Goal: Task Accomplishment & Management: Manage account settings

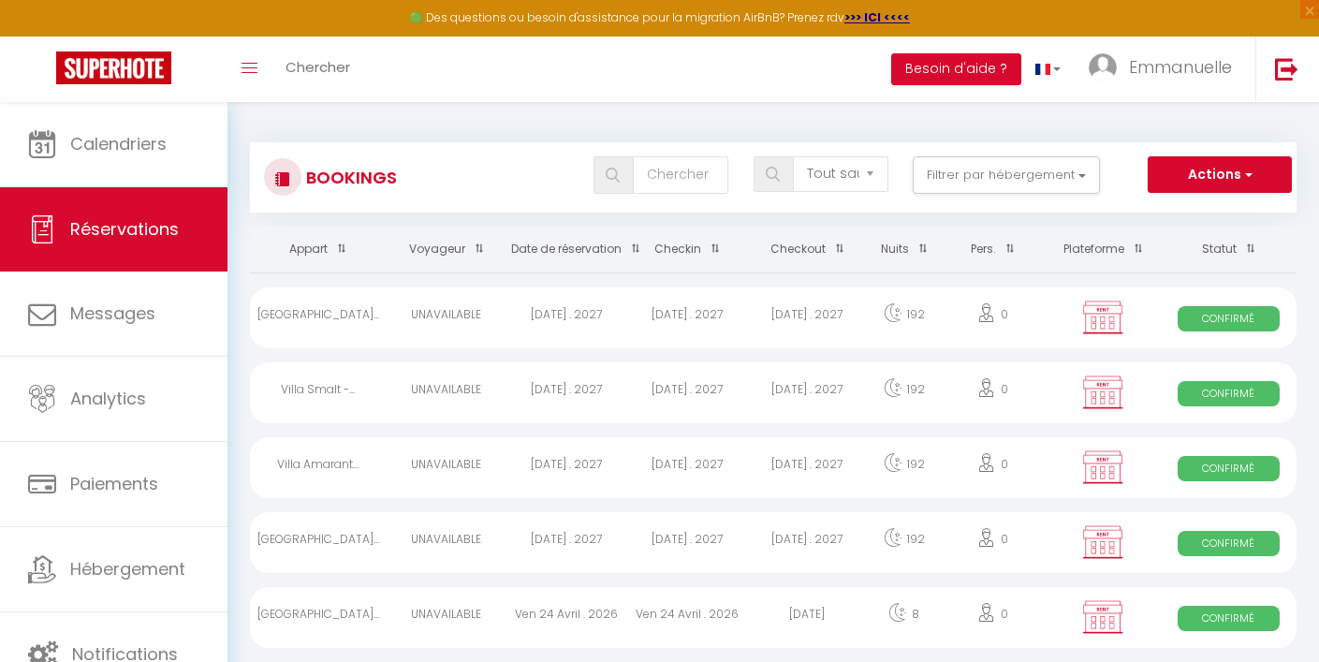
select select "not_cancelled"
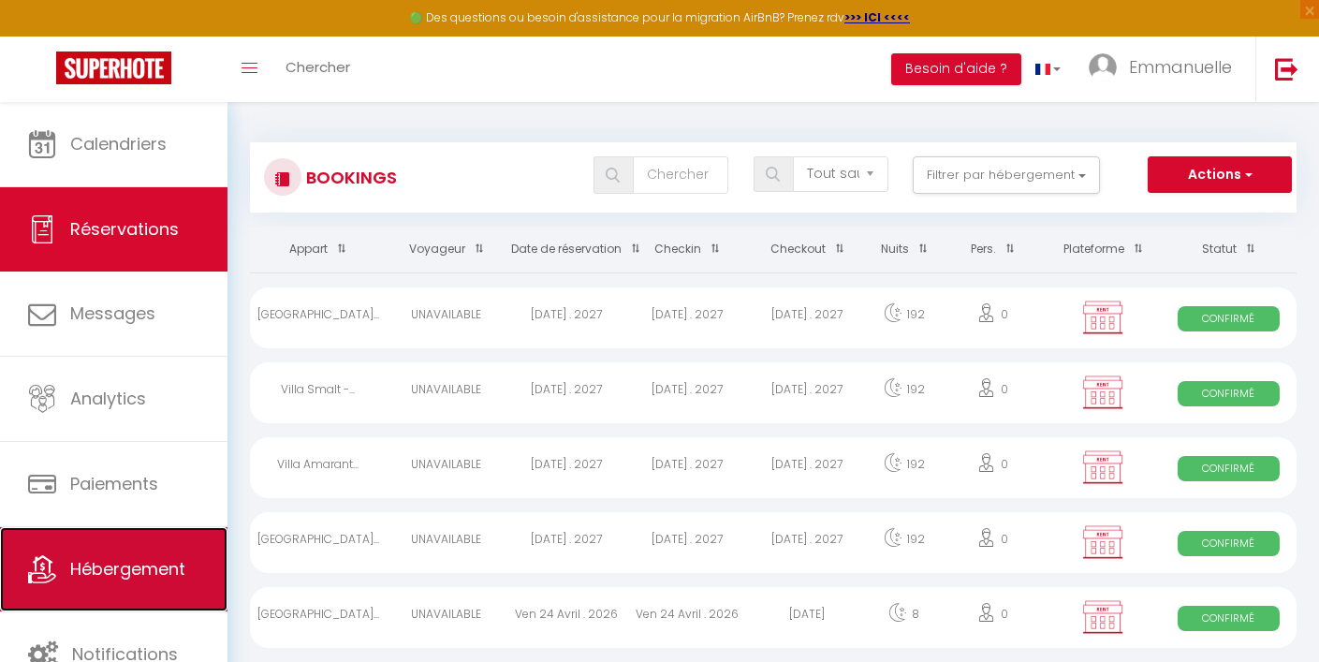
click at [157, 565] on span "Hébergement" at bounding box center [127, 568] width 115 height 23
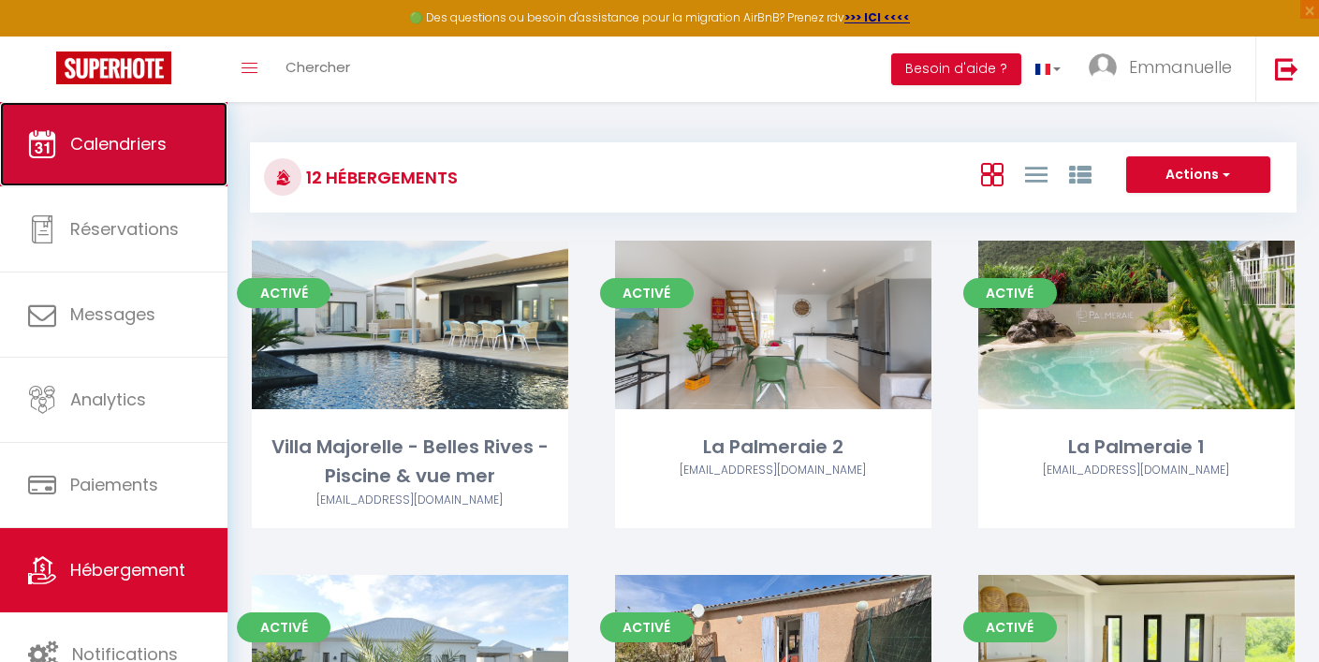
click at [128, 157] on link "Calendriers" at bounding box center [114, 144] width 228 height 84
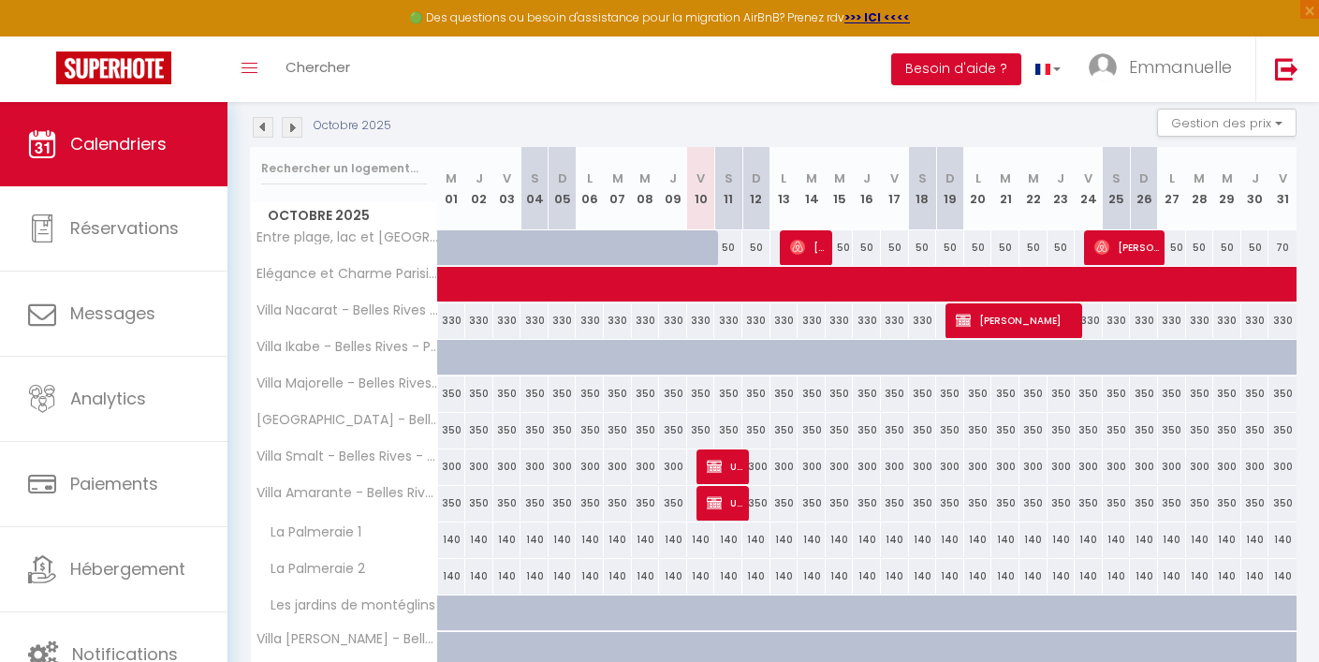
scroll to position [176, 0]
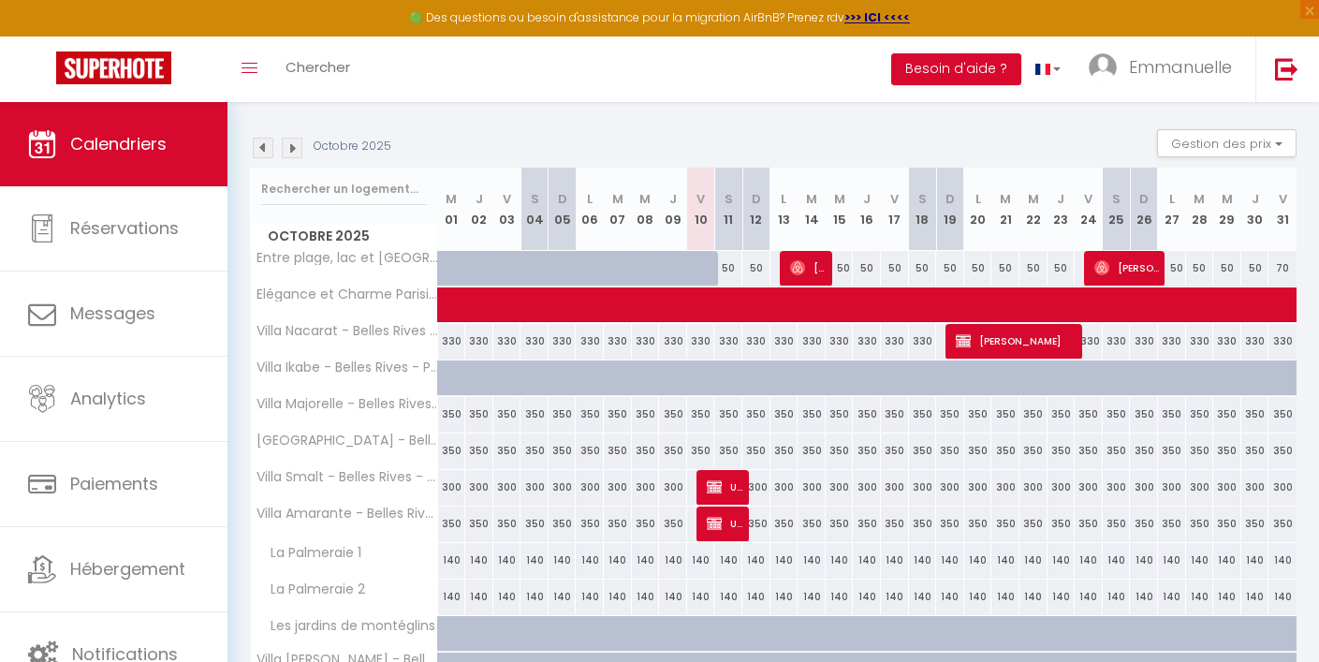
click at [296, 142] on img at bounding box center [292, 148] width 21 height 21
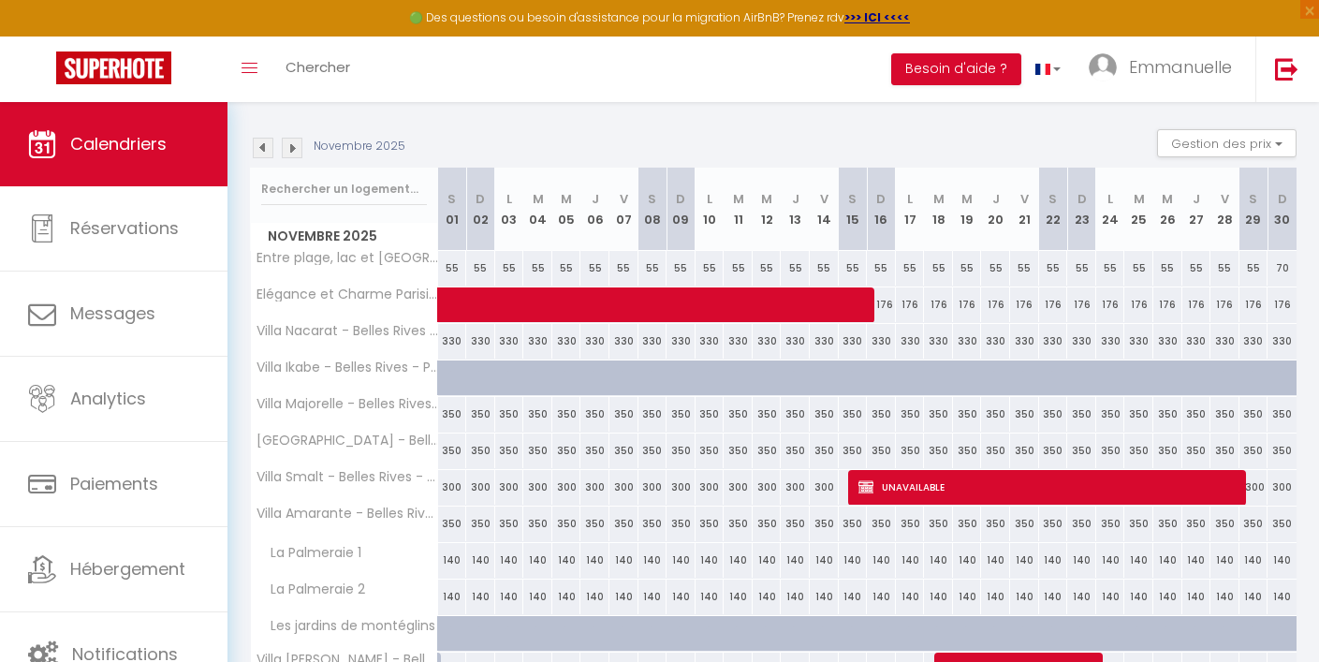
click at [296, 145] on img at bounding box center [292, 148] width 21 height 21
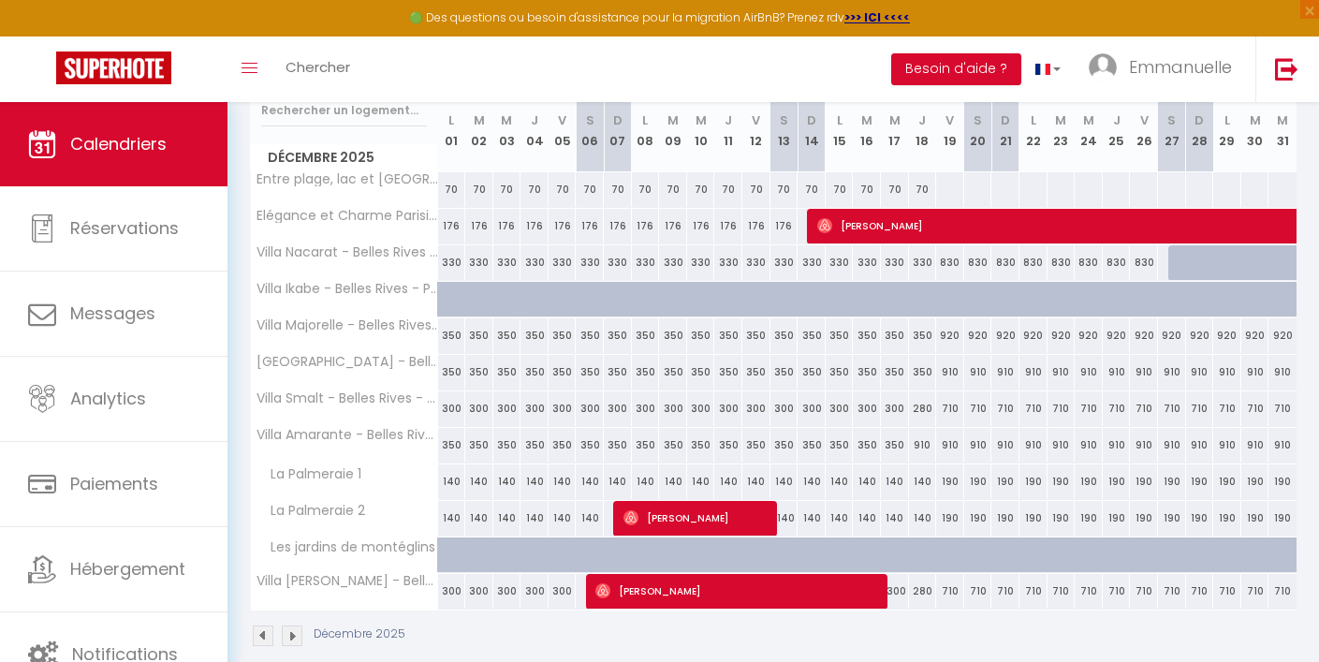
scroll to position [274, 0]
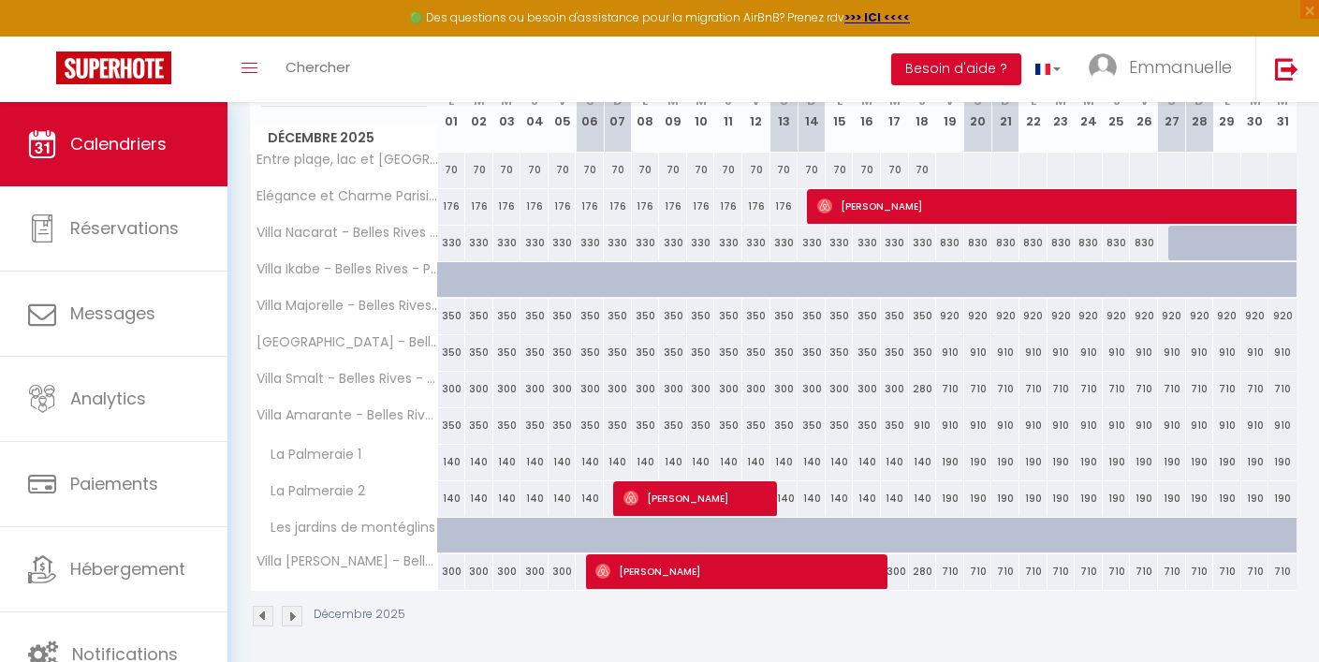
click at [1143, 571] on div "710" at bounding box center [1144, 571] width 28 height 35
type input "710"
select select "1"
type input "Ven 26 Décembre 2025"
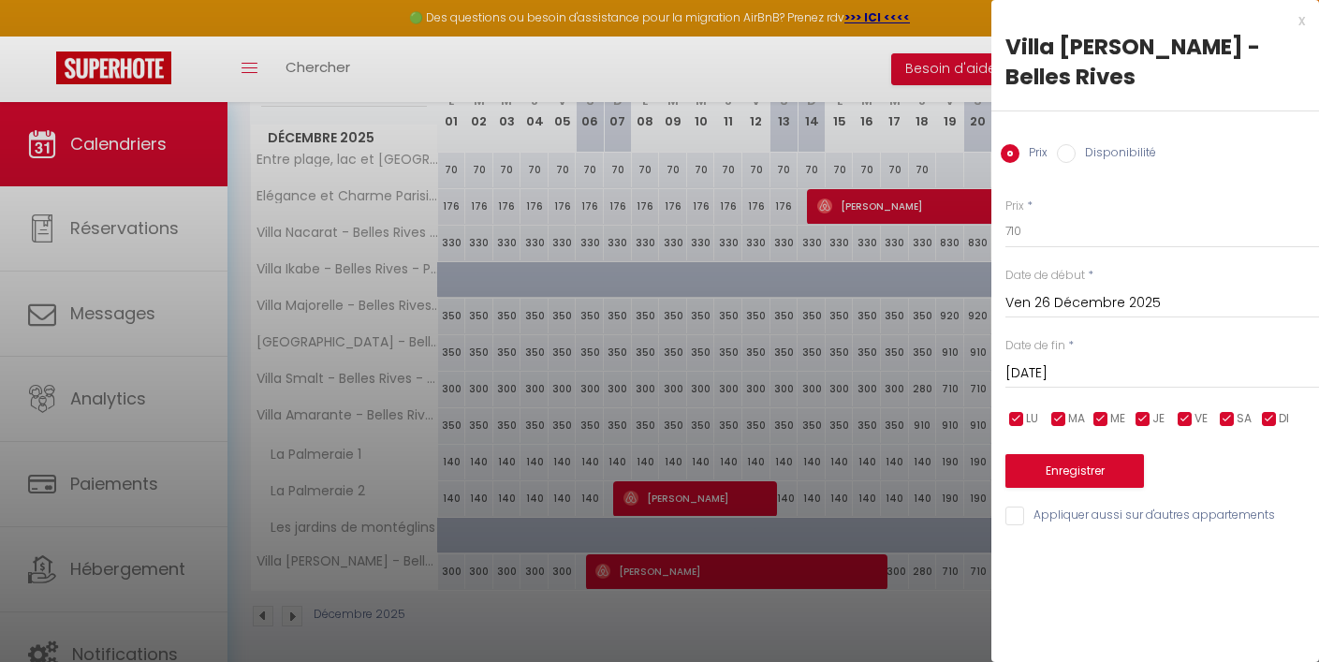
click at [1080, 361] on input "[DATE]" at bounding box center [1163, 373] width 314 height 24
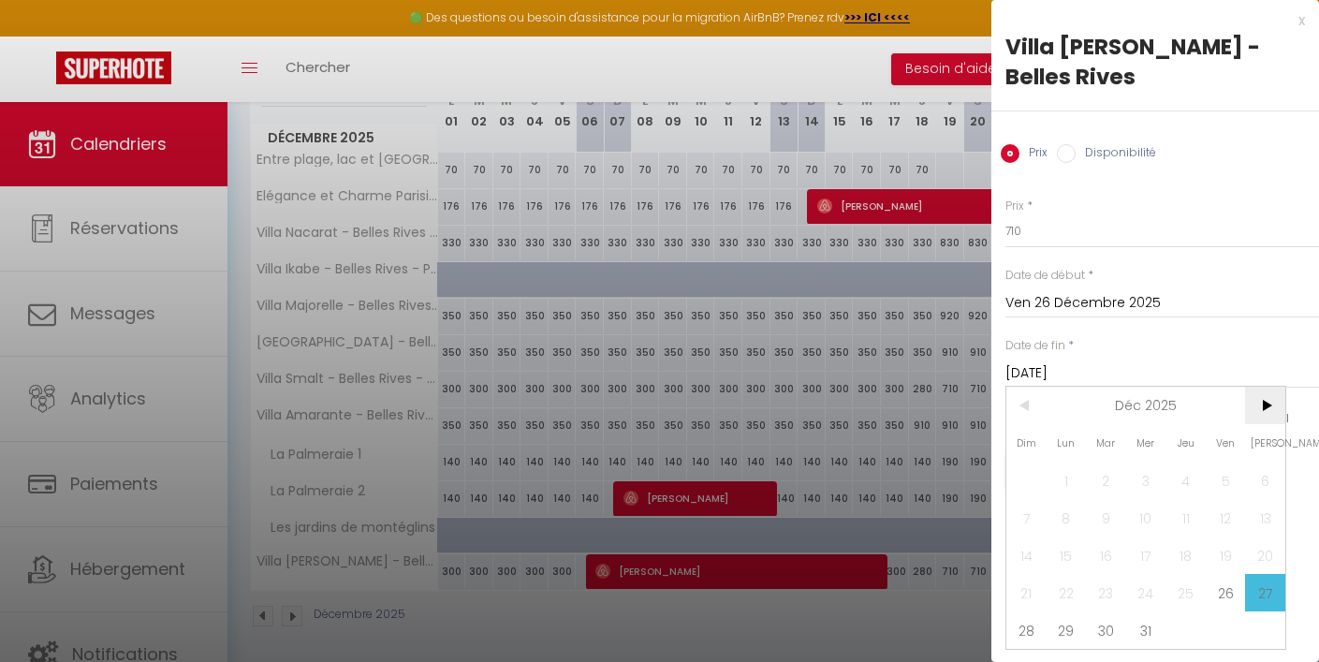
click at [1261, 387] on span ">" at bounding box center [1265, 405] width 40 height 37
click at [1234, 462] on span "2" at bounding box center [1226, 480] width 40 height 37
type input "Ven 02 Janvier 2026"
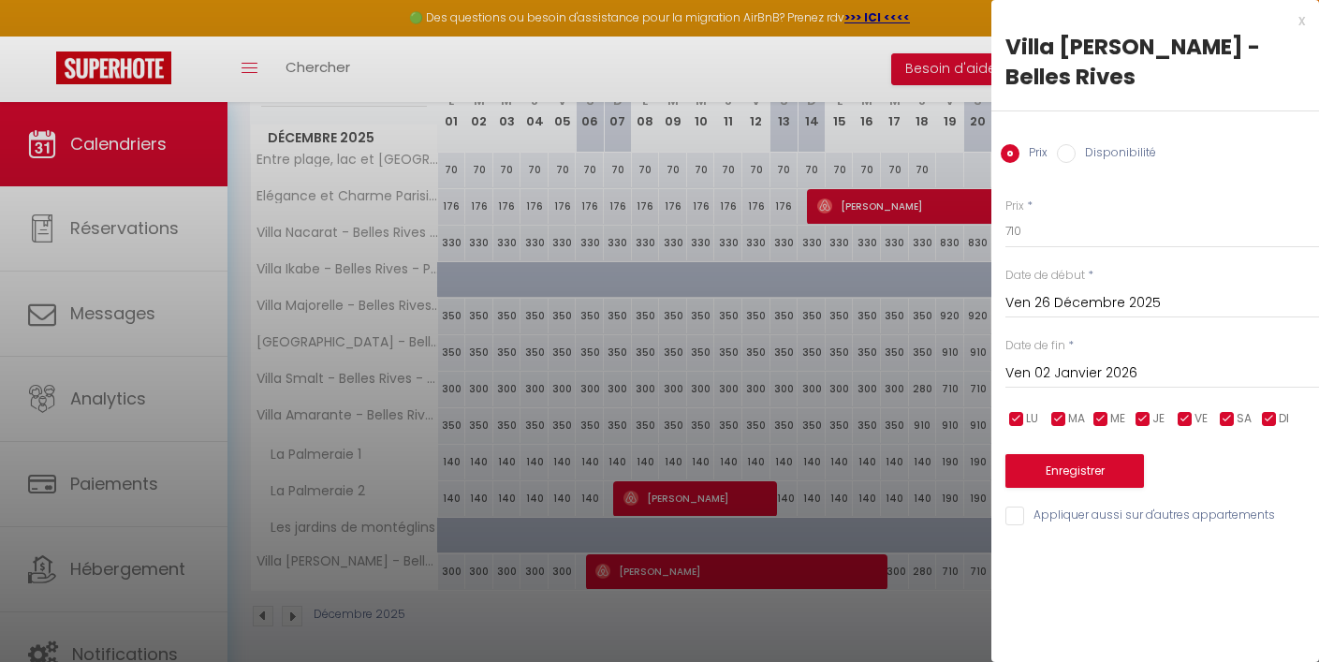
click at [1078, 144] on label "Disponibilité" at bounding box center [1116, 154] width 81 height 21
click at [1076, 144] on input "Disponibilité" at bounding box center [1066, 153] width 19 height 19
radio input "true"
radio input "false"
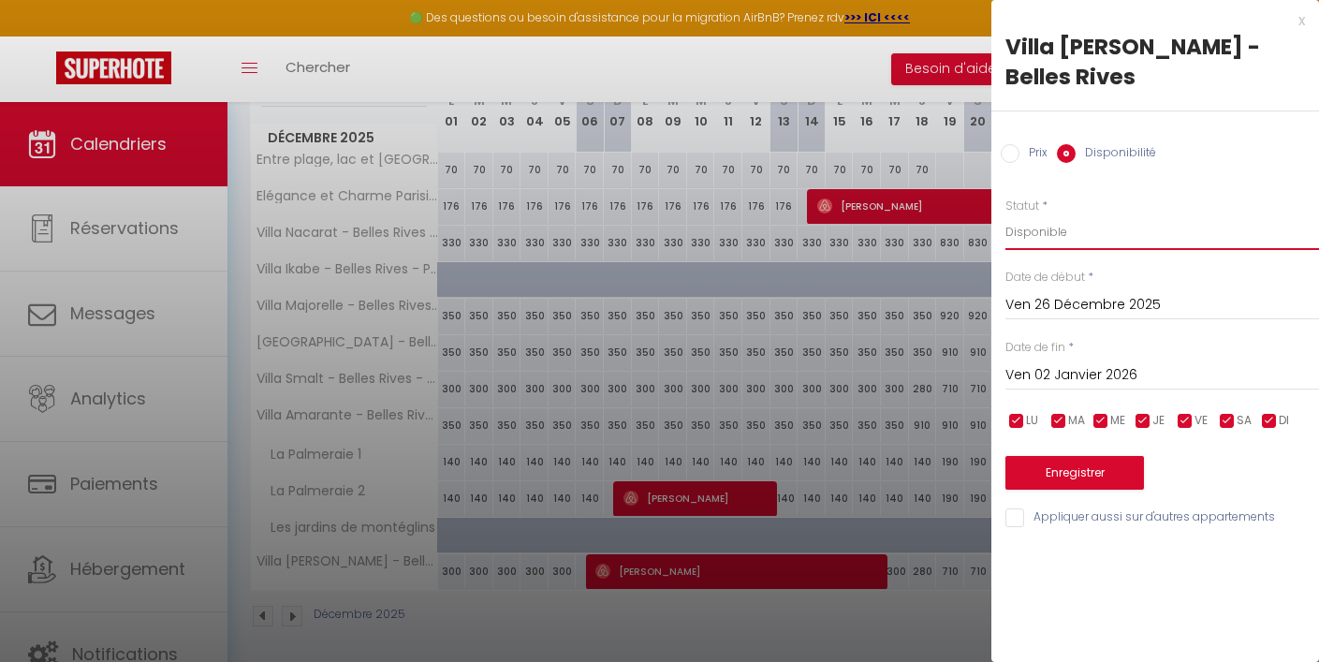
click at [1047, 214] on select "Disponible Indisponible" at bounding box center [1163, 232] width 314 height 36
select select "0"
click at [1006, 214] on select "Disponible Indisponible" at bounding box center [1163, 232] width 314 height 36
click at [1062, 456] on button "Enregistrer" at bounding box center [1075, 473] width 139 height 34
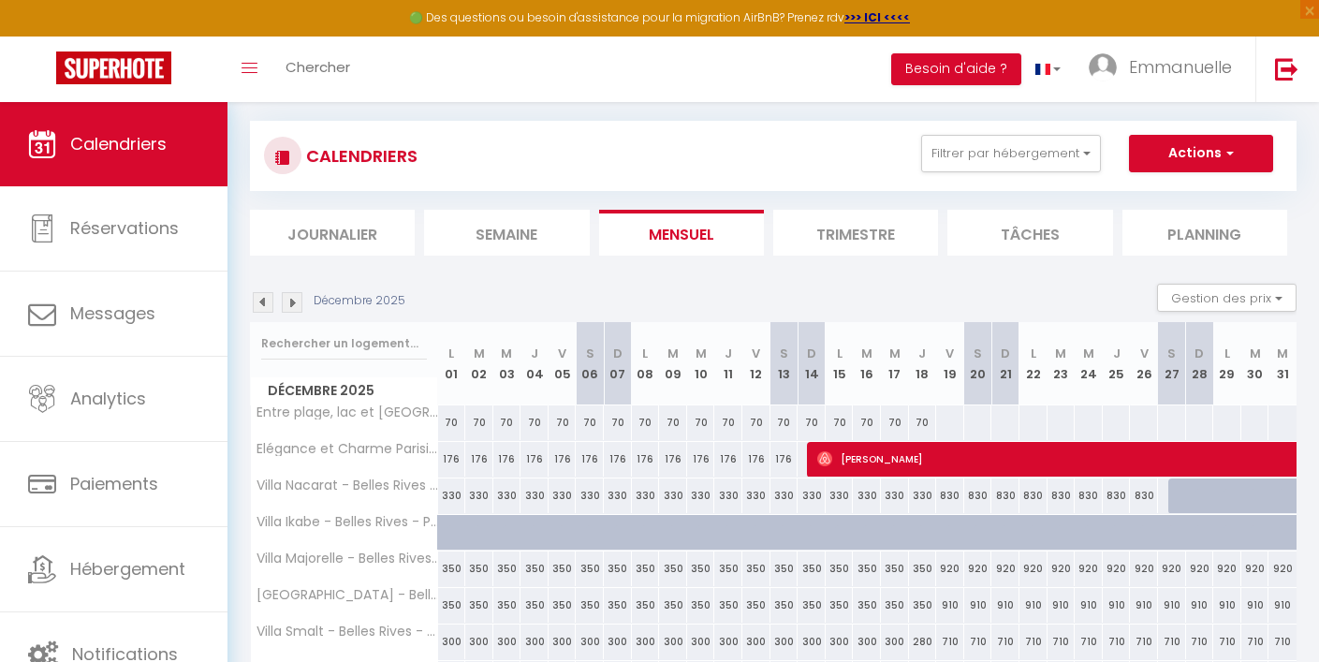
scroll to position [0, 0]
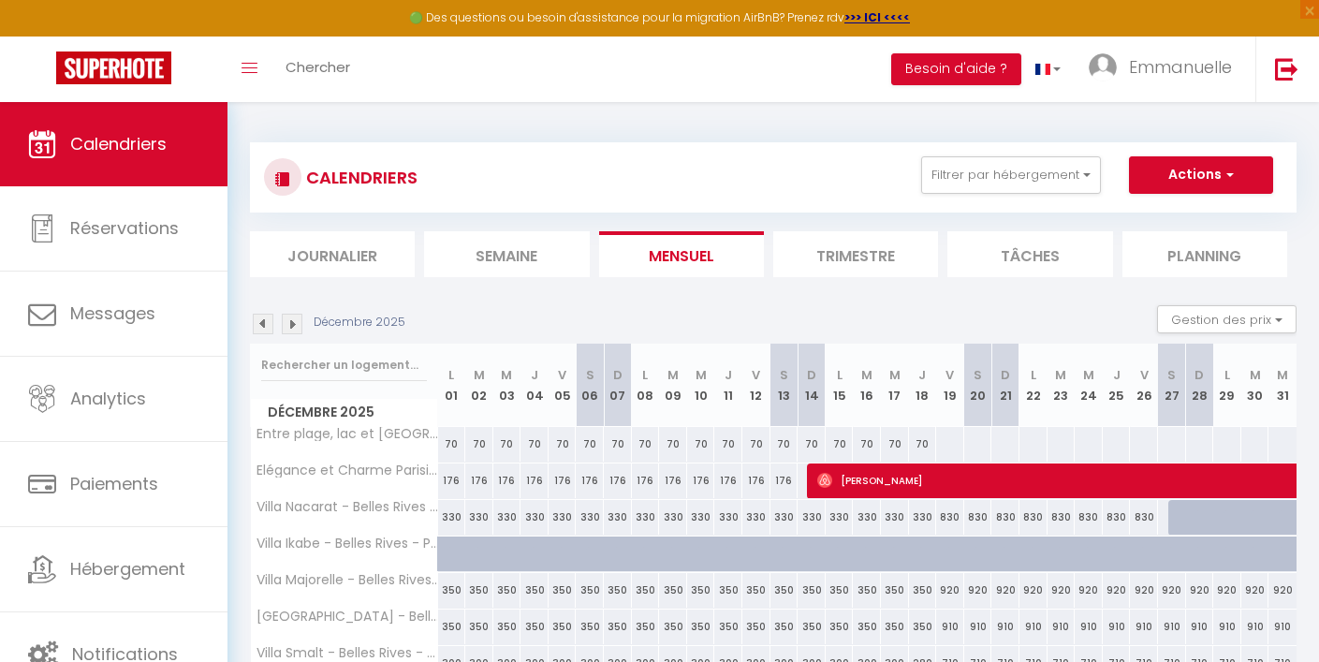
click at [257, 320] on img at bounding box center [263, 324] width 21 height 21
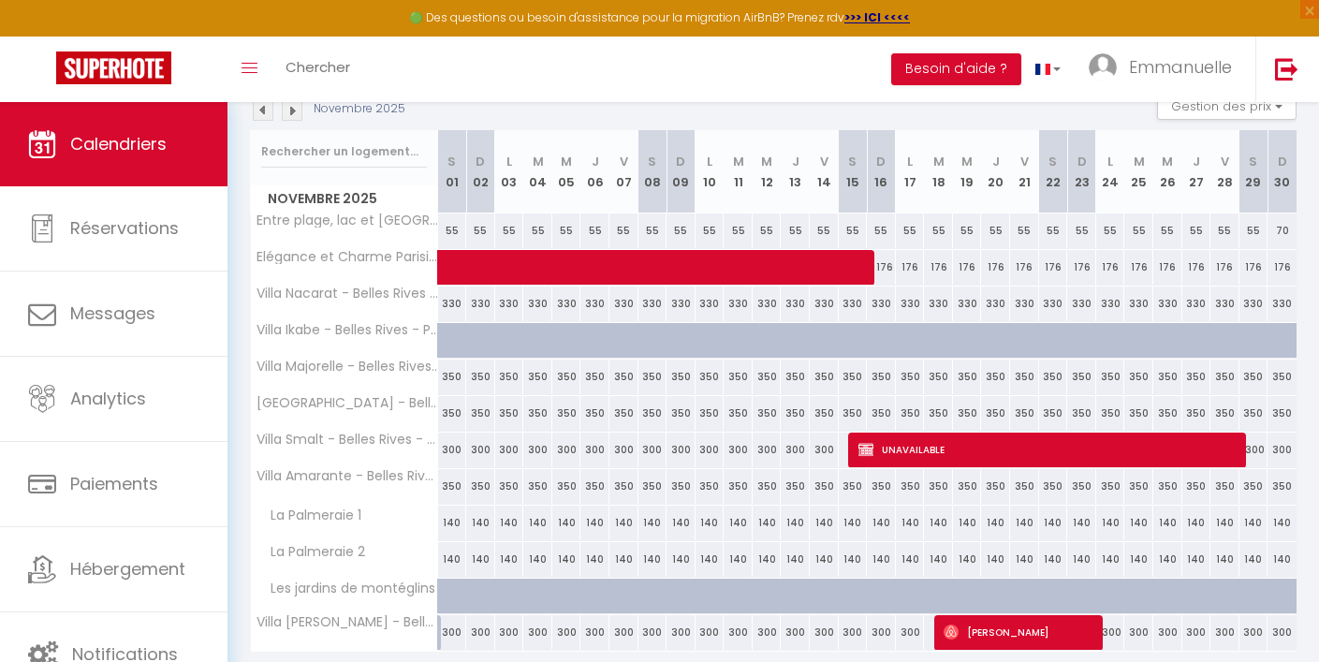
scroll to position [187, 0]
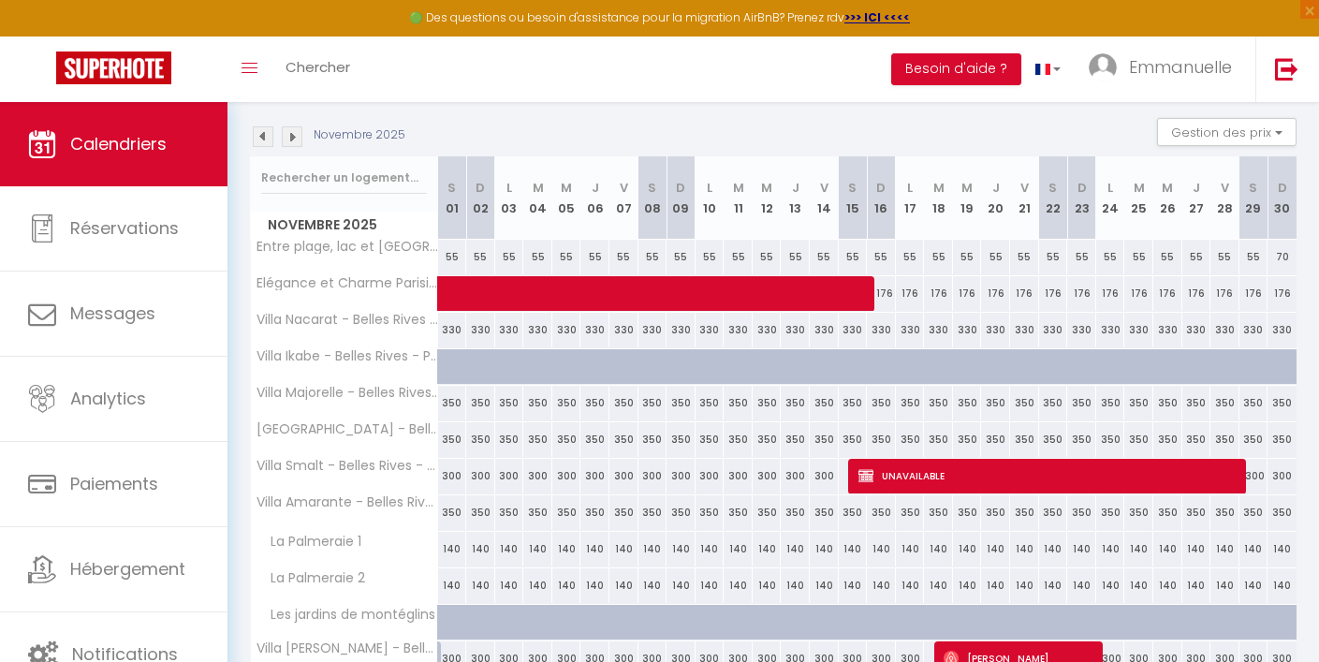
click at [259, 137] on img at bounding box center [263, 136] width 21 height 21
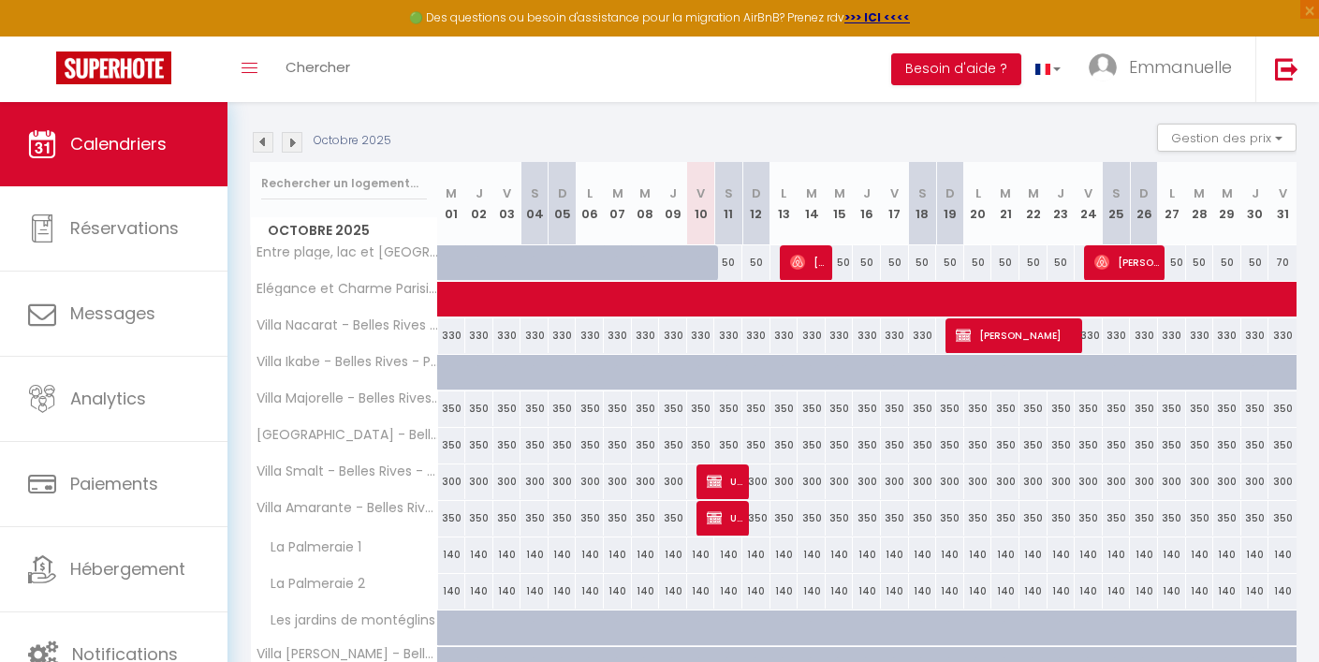
scroll to position [183, 0]
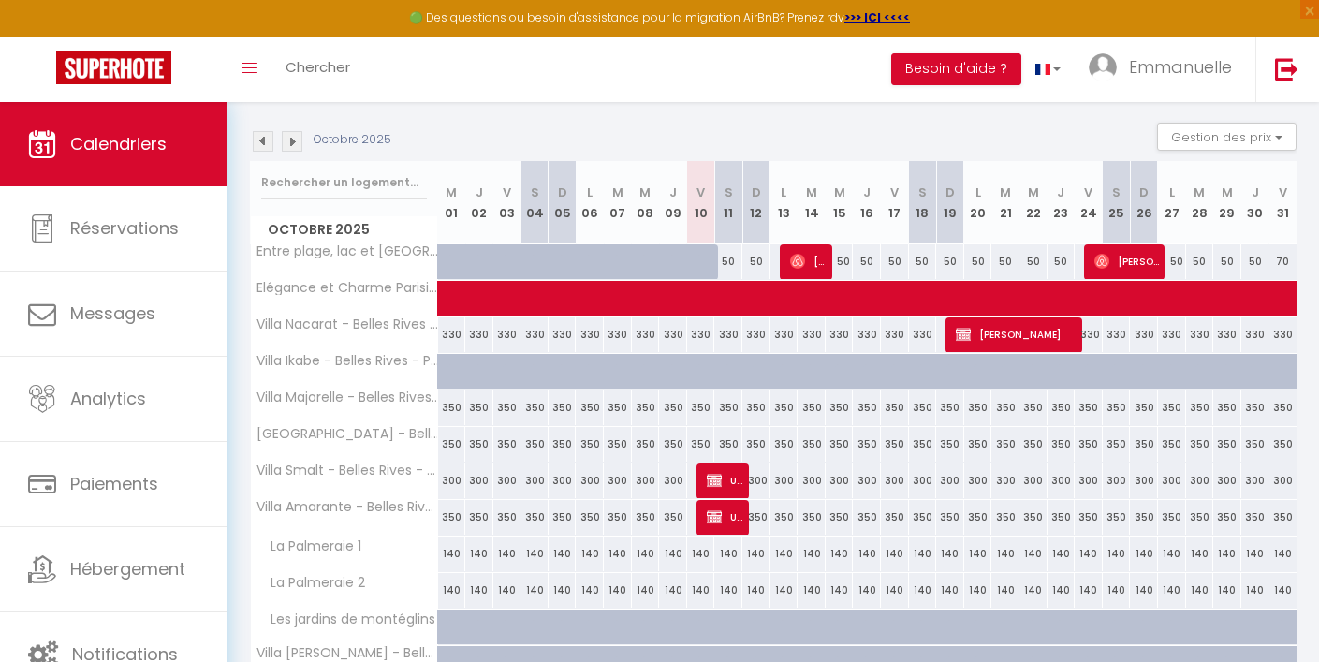
click at [755, 552] on div "140" at bounding box center [756, 553] width 28 height 35
select select "1"
type input "Dim 12 Octobre 2025"
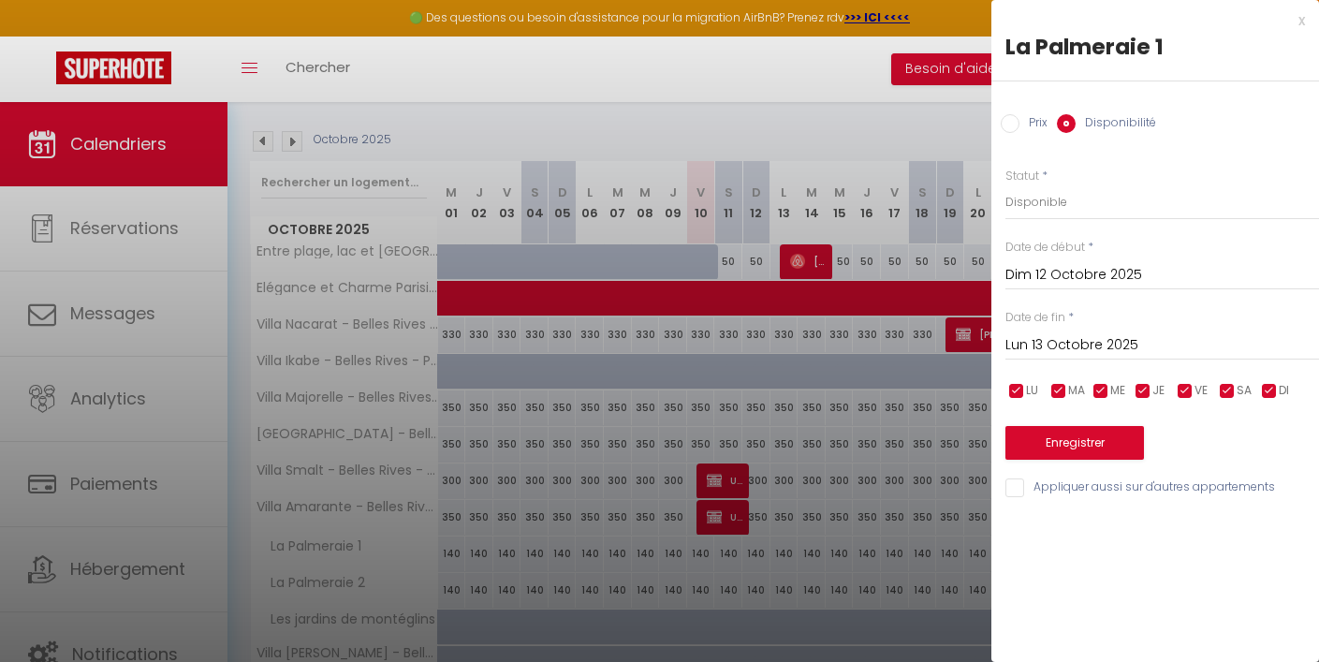
click at [1094, 340] on input "Lun 13 Octobre 2025" at bounding box center [1163, 345] width 314 height 24
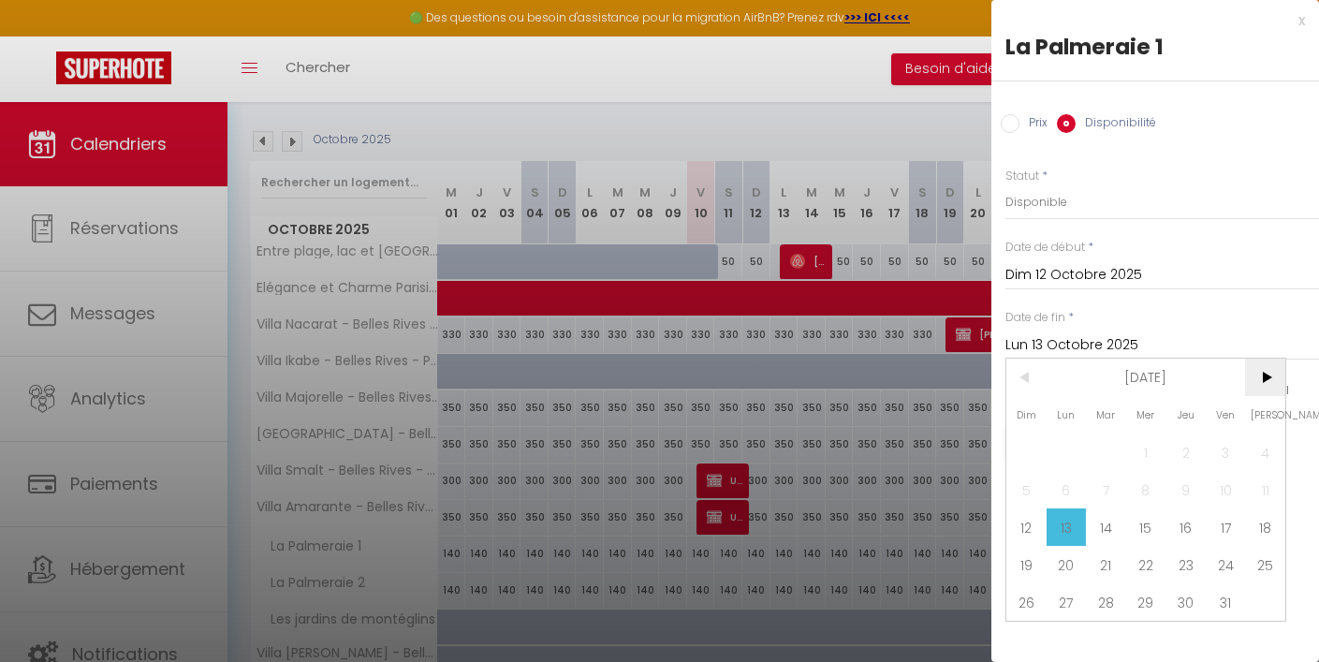
click at [1259, 372] on span ">" at bounding box center [1265, 377] width 40 height 37
click at [1269, 451] on span "1" at bounding box center [1265, 451] width 40 height 37
type input "[DATE]"
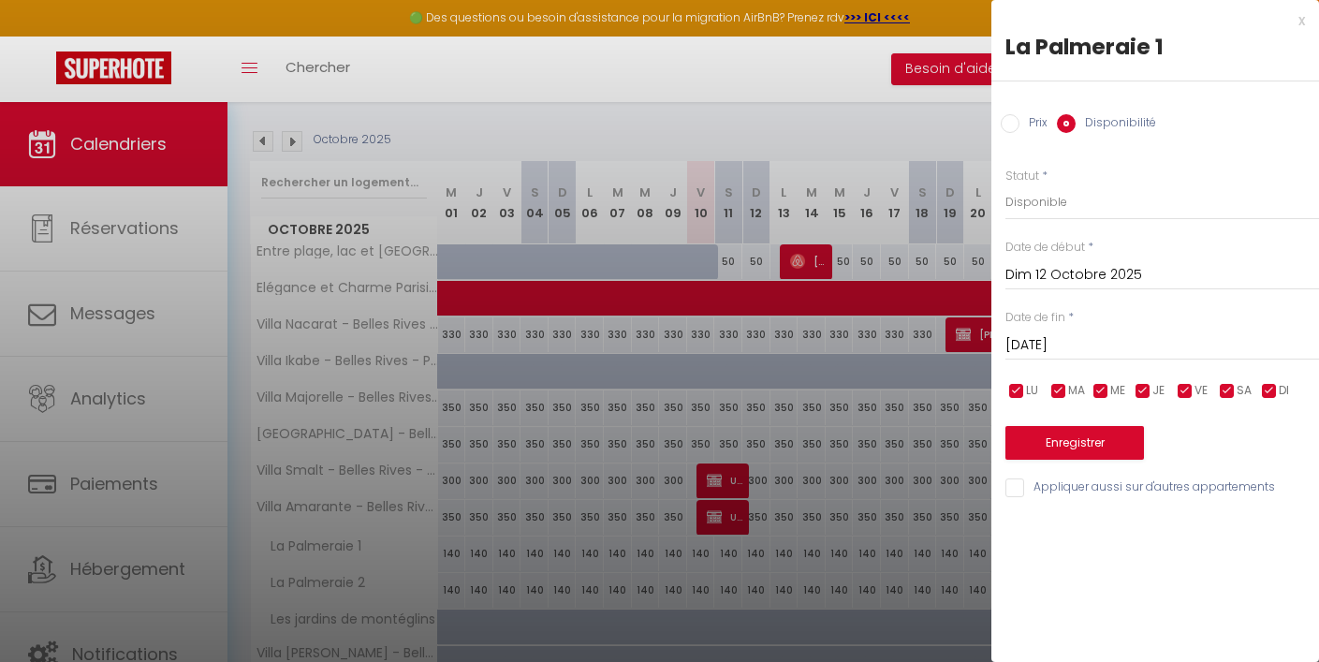
click at [1012, 128] on input "Prix" at bounding box center [1010, 123] width 19 height 19
radio input "true"
radio input "false"
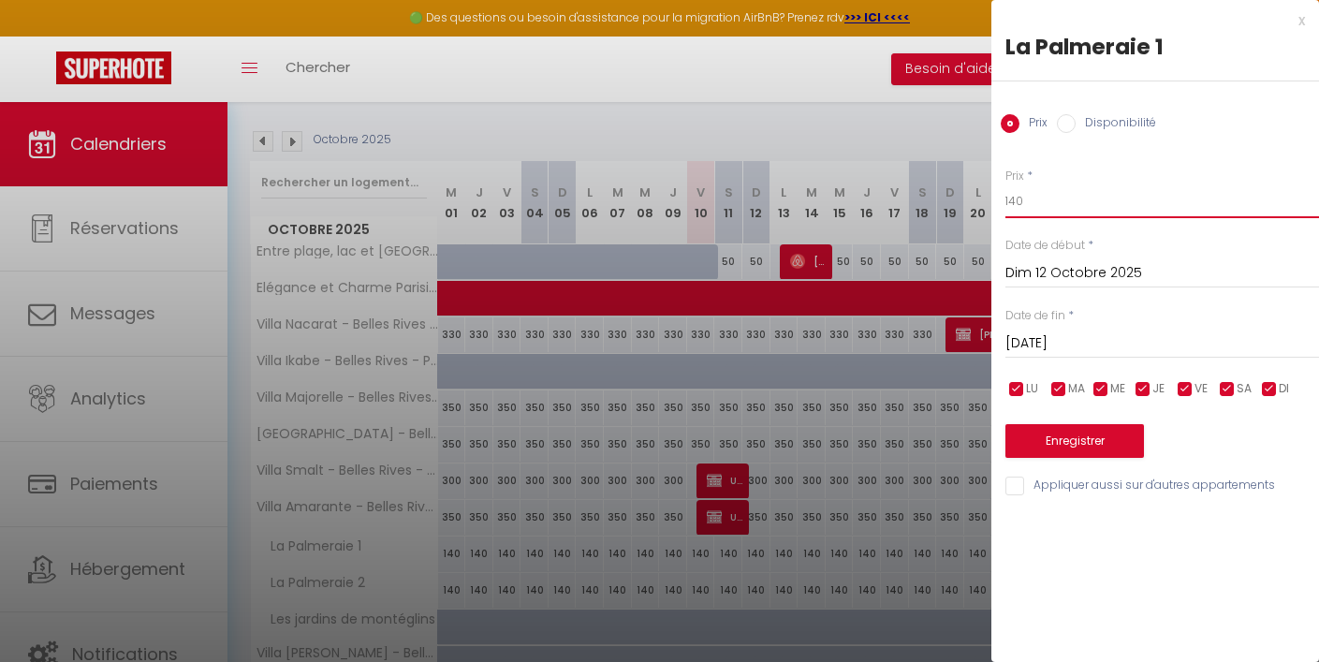
click at [1042, 202] on input "140" at bounding box center [1163, 201] width 314 height 34
type input "120"
click at [1021, 485] on input "Appliquer aussi sur d'autres appartements" at bounding box center [1163, 486] width 314 height 19
checkbox input "true"
click at [1066, 433] on button "Enregistrer" at bounding box center [1075, 441] width 139 height 34
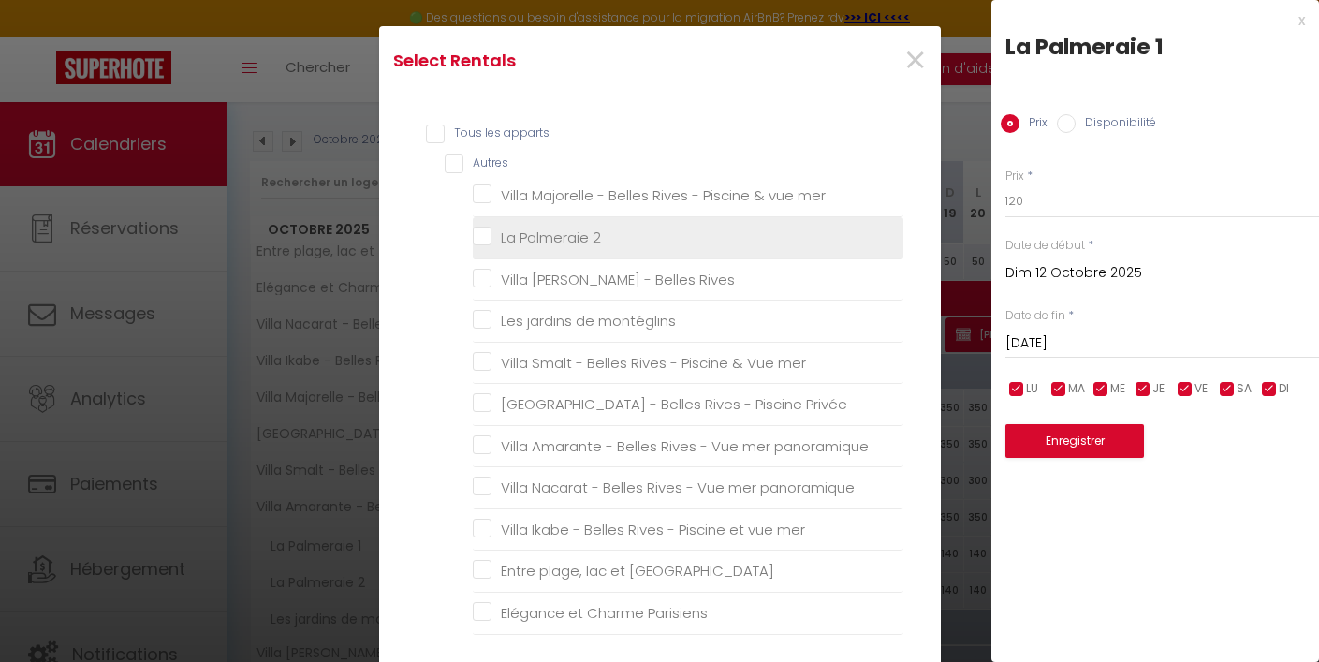
click at [505, 242] on 2 "La Palmeraie 2" at bounding box center [688, 237] width 431 height 19
checkbox 2 "true"
checkbox mer "false"
checkbox Rives "false"
checkbox montéglins "false"
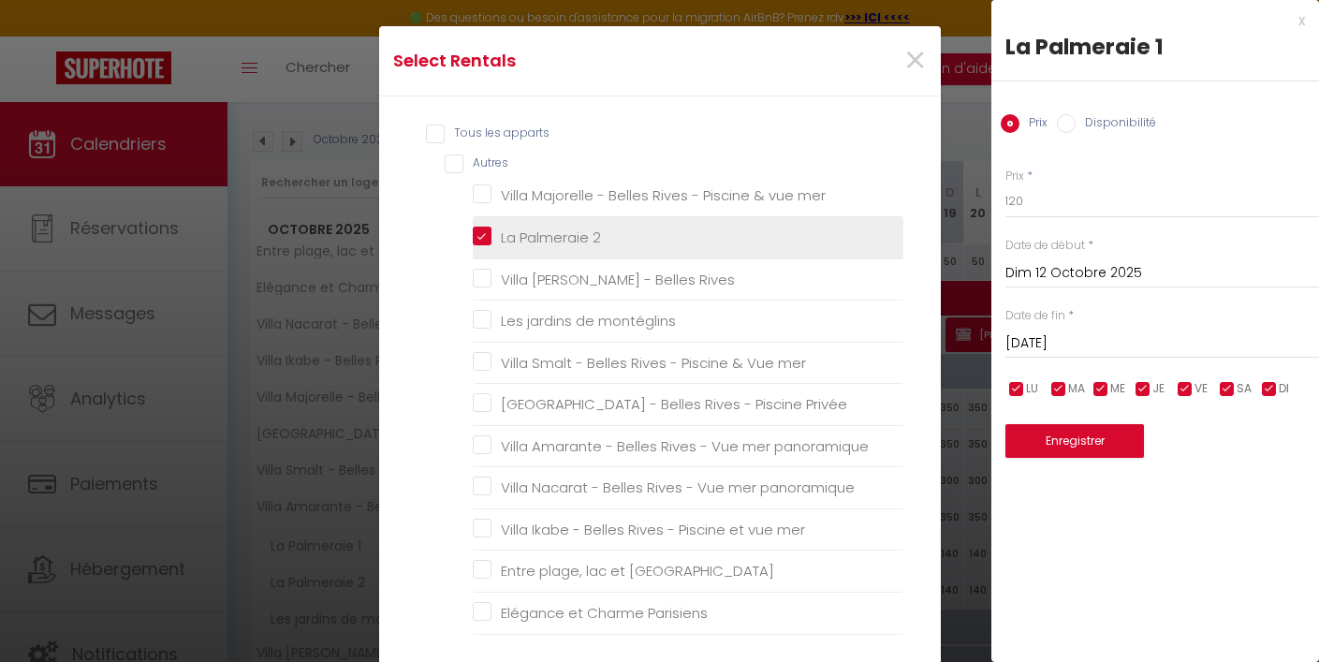
checkbox mer "false"
checkbox Privée "false"
checkbox panoramique "false"
checkbox mer "false"
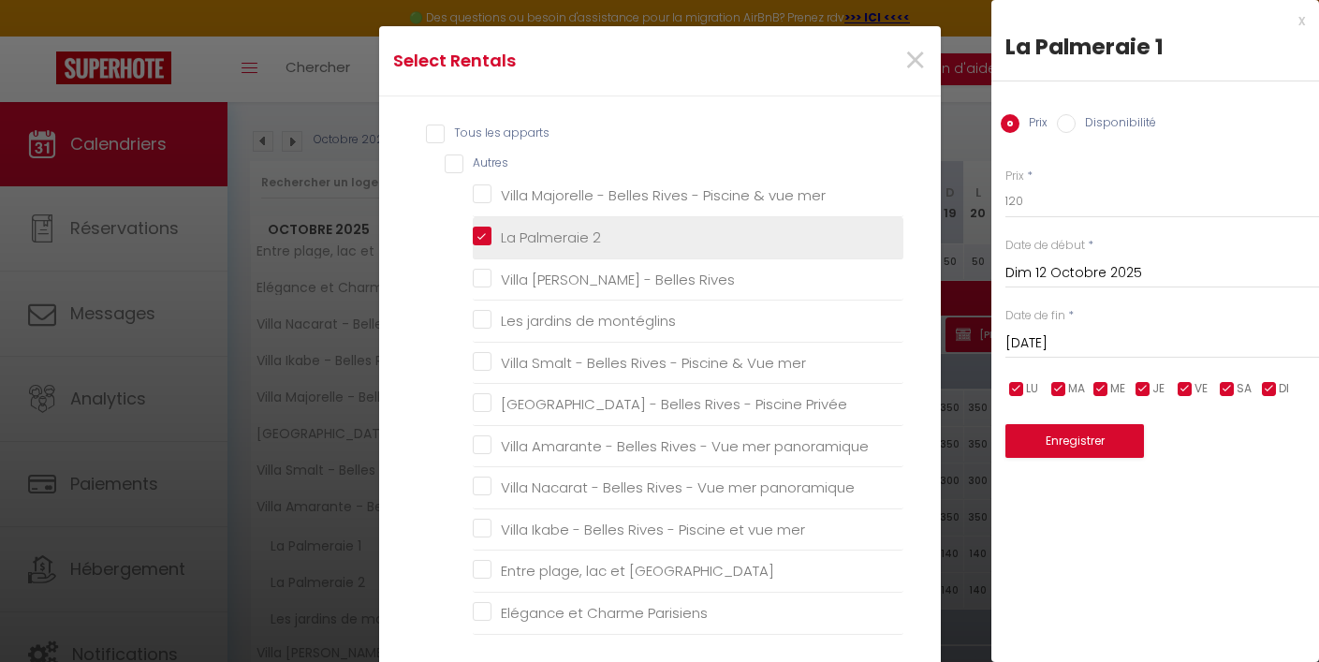
checkbox d\'Yvoire "false"
checkbox Parisiens "false"
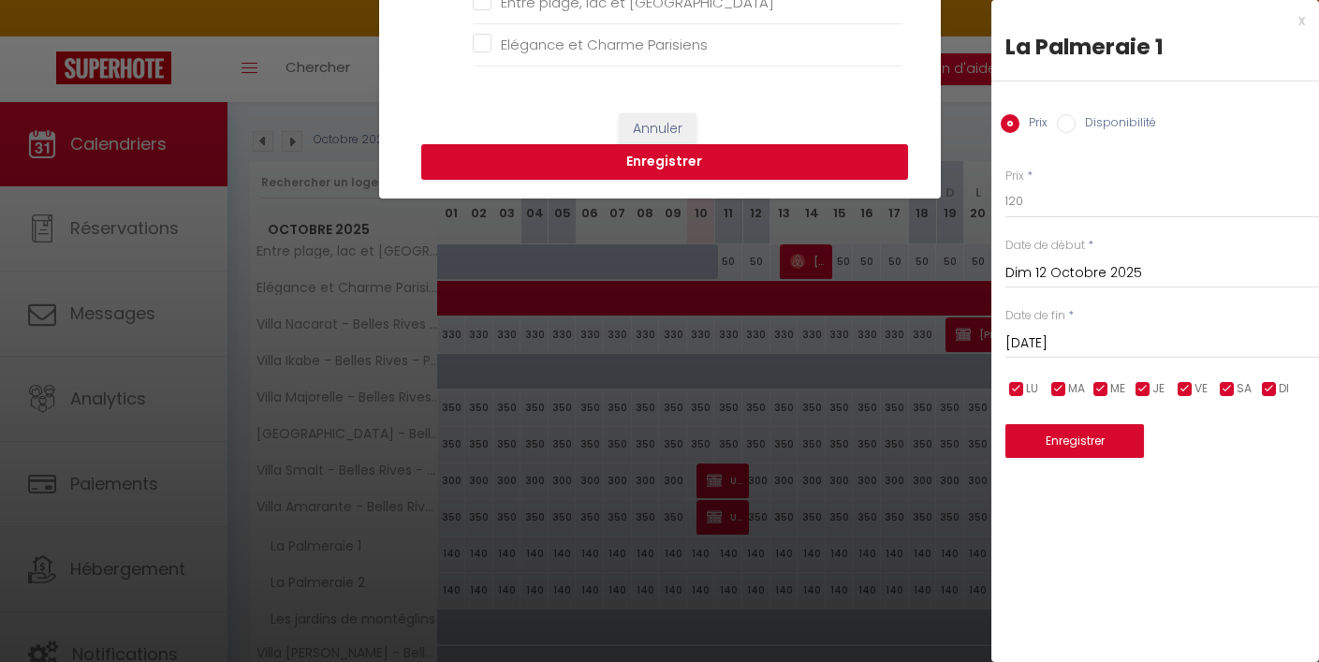
scroll to position [565, 0]
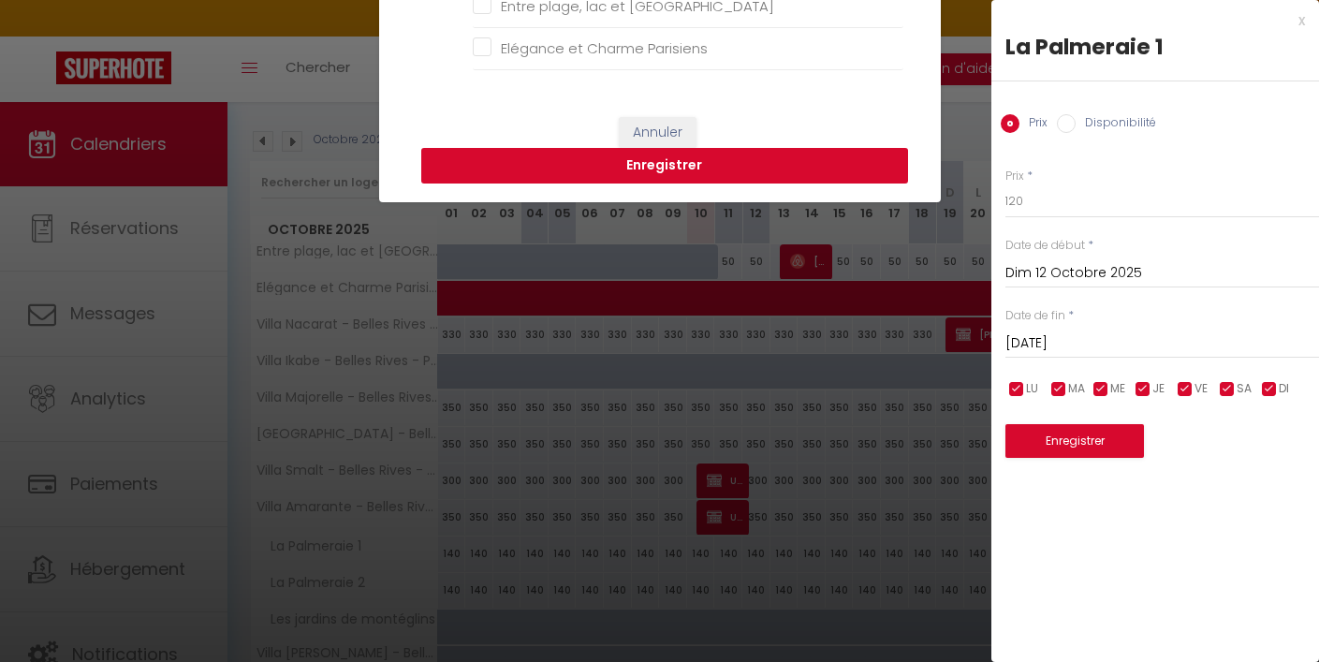
click at [719, 174] on button "Enregistrer" at bounding box center [664, 166] width 487 height 36
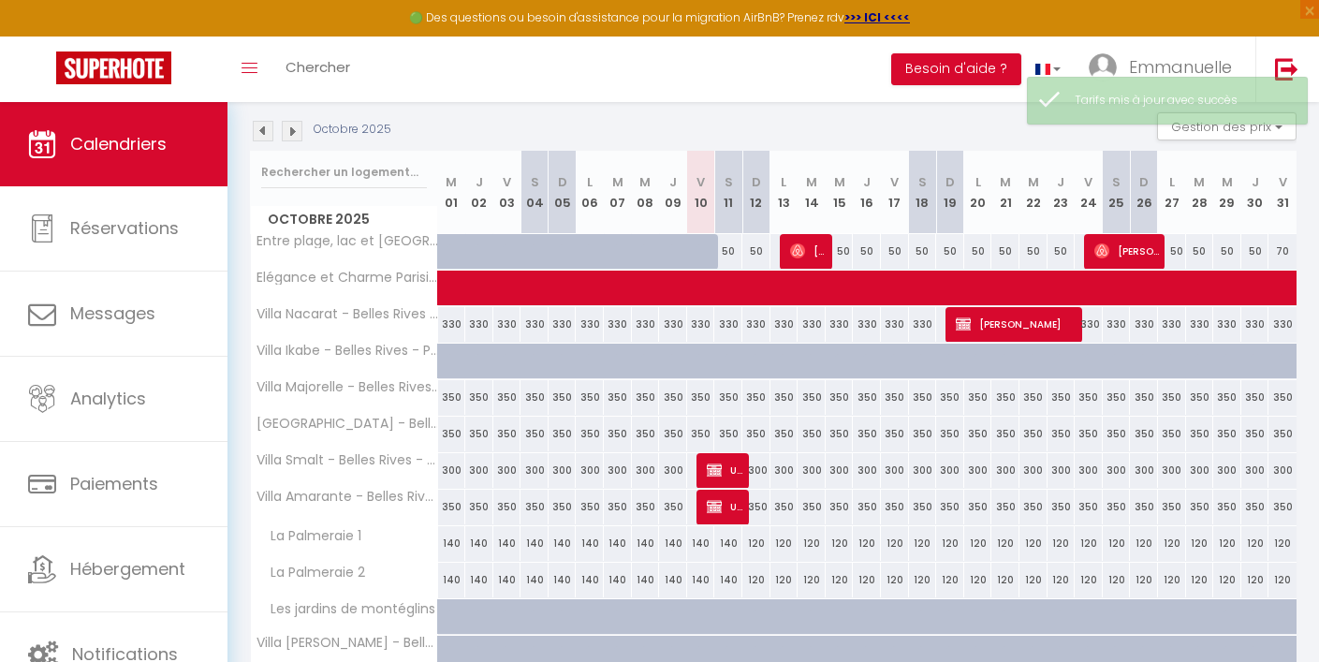
scroll to position [185, 0]
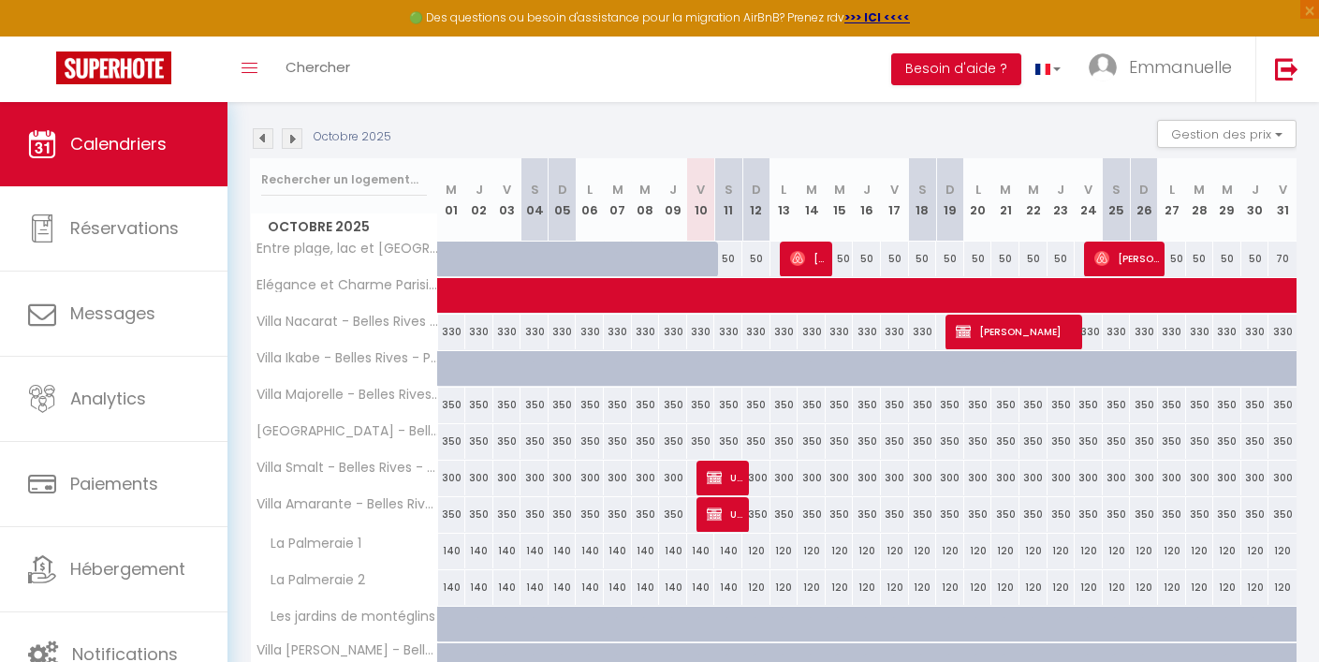
click at [297, 138] on img at bounding box center [292, 138] width 21 height 21
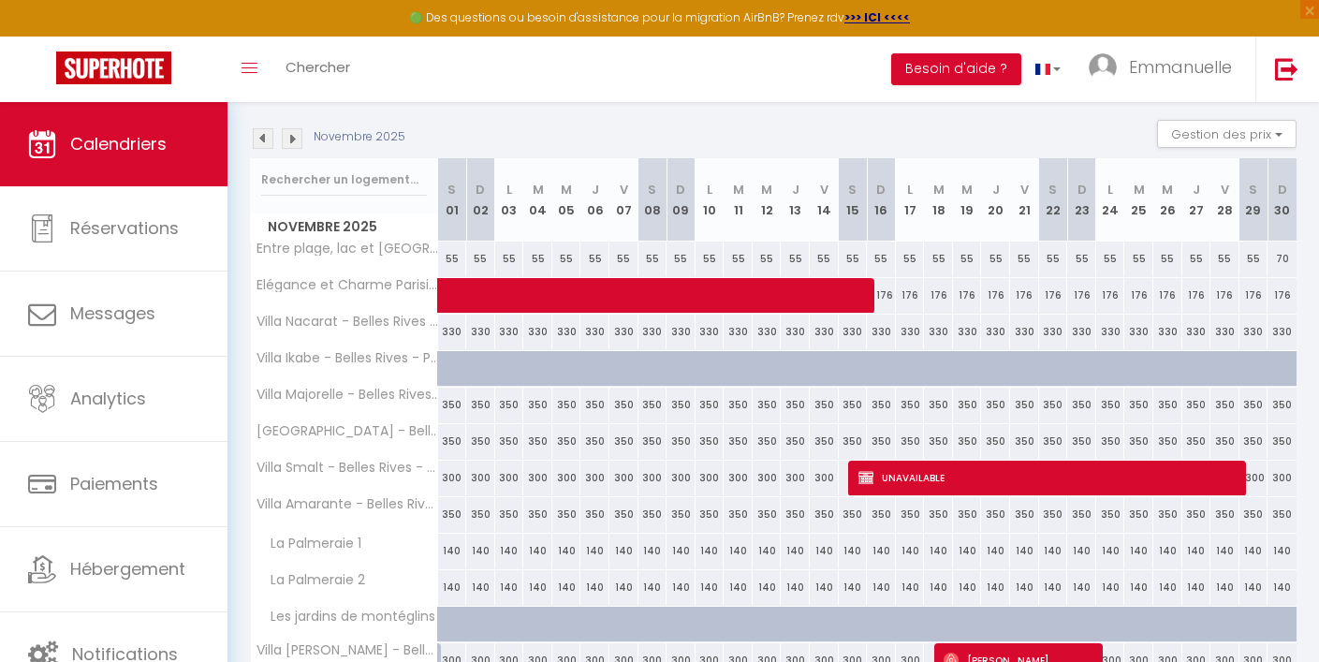
click at [447, 549] on div "140" at bounding box center [452, 551] width 29 height 35
type input "140"
type input "[DATE]"
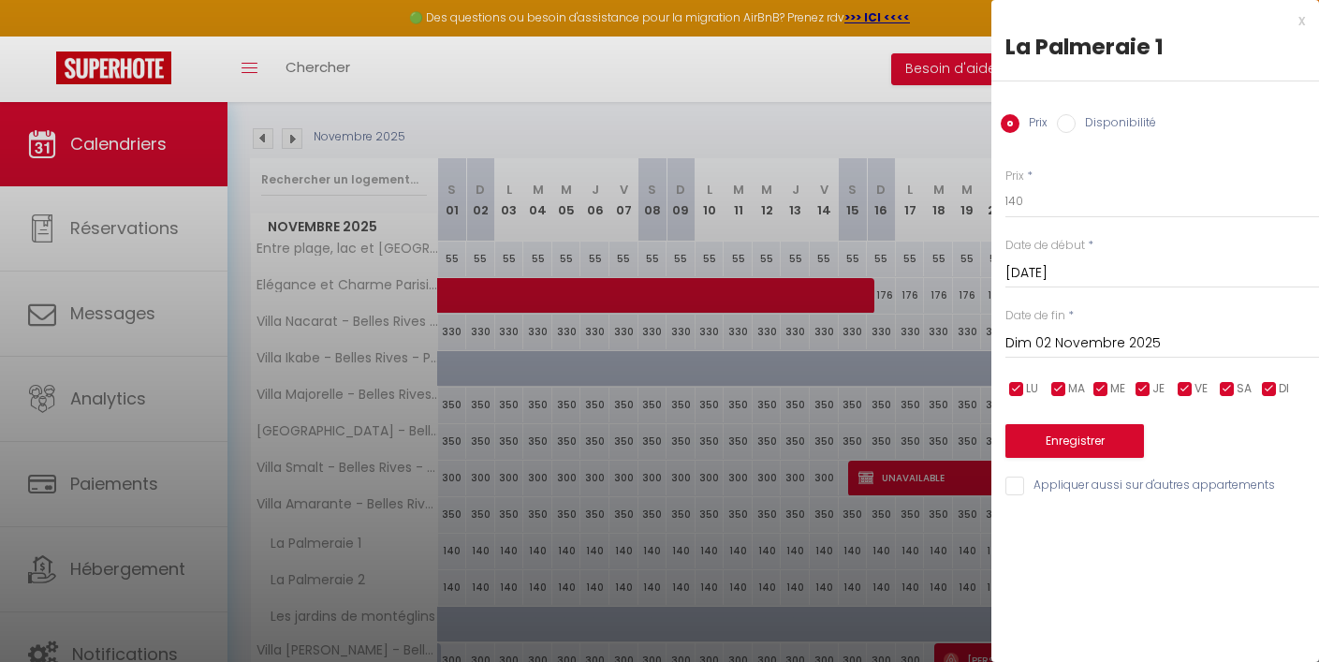
click at [1076, 346] on input "Dim 02 Novembre 2025" at bounding box center [1163, 343] width 314 height 24
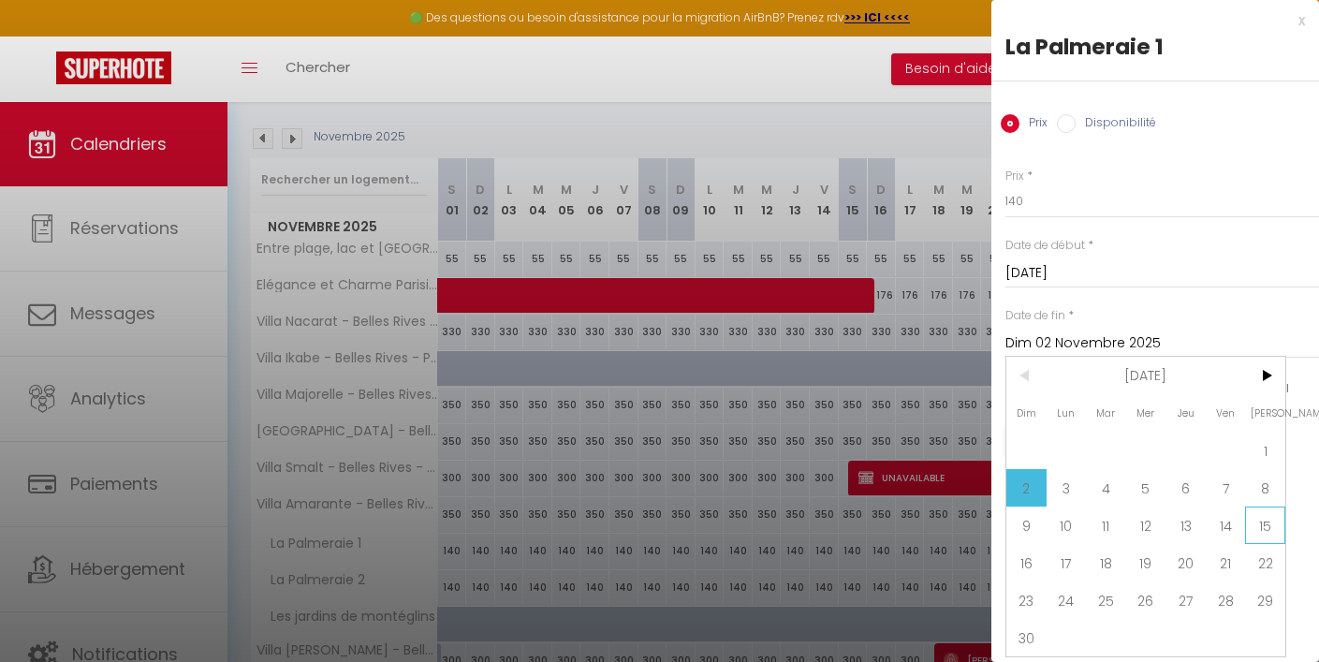
click at [1255, 522] on span "15" at bounding box center [1265, 525] width 40 height 37
type input "[DATE]"
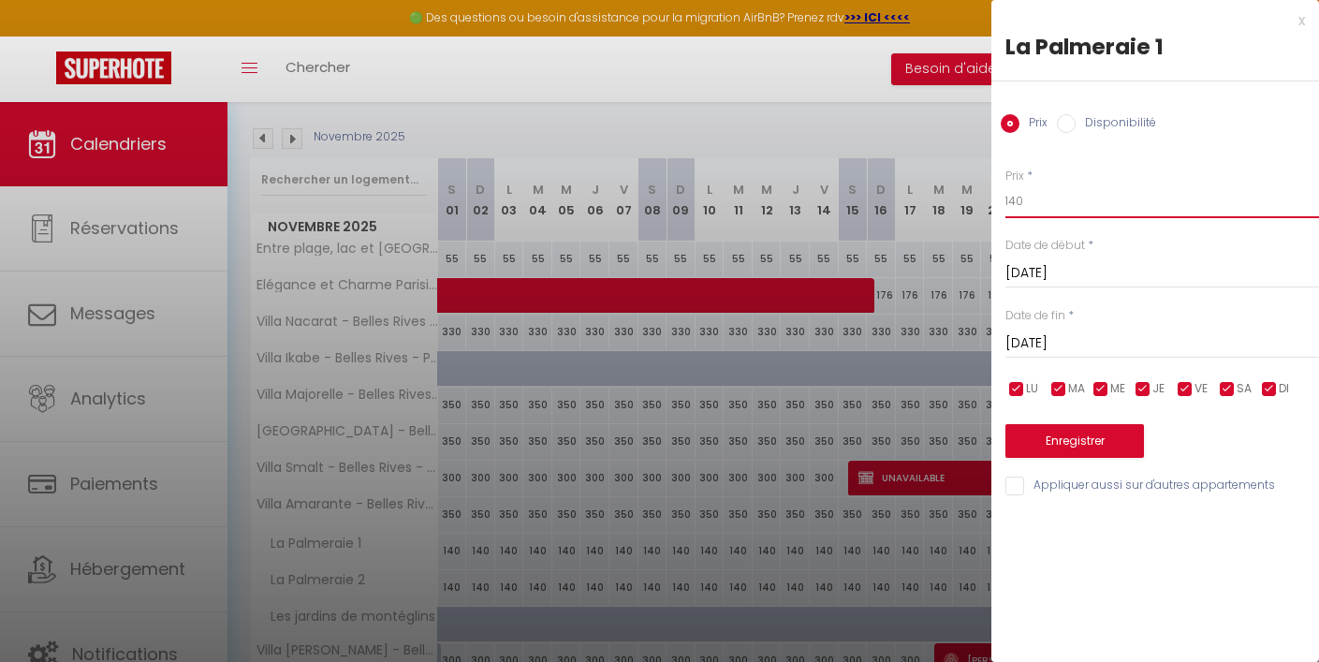
click at [1019, 204] on input "140" at bounding box center [1163, 201] width 314 height 34
type input "130"
click at [1018, 484] on input "Appliquer aussi sur d'autres appartements" at bounding box center [1163, 486] width 314 height 19
checkbox input "true"
click at [1074, 433] on button "Enregistrer" at bounding box center [1075, 441] width 139 height 34
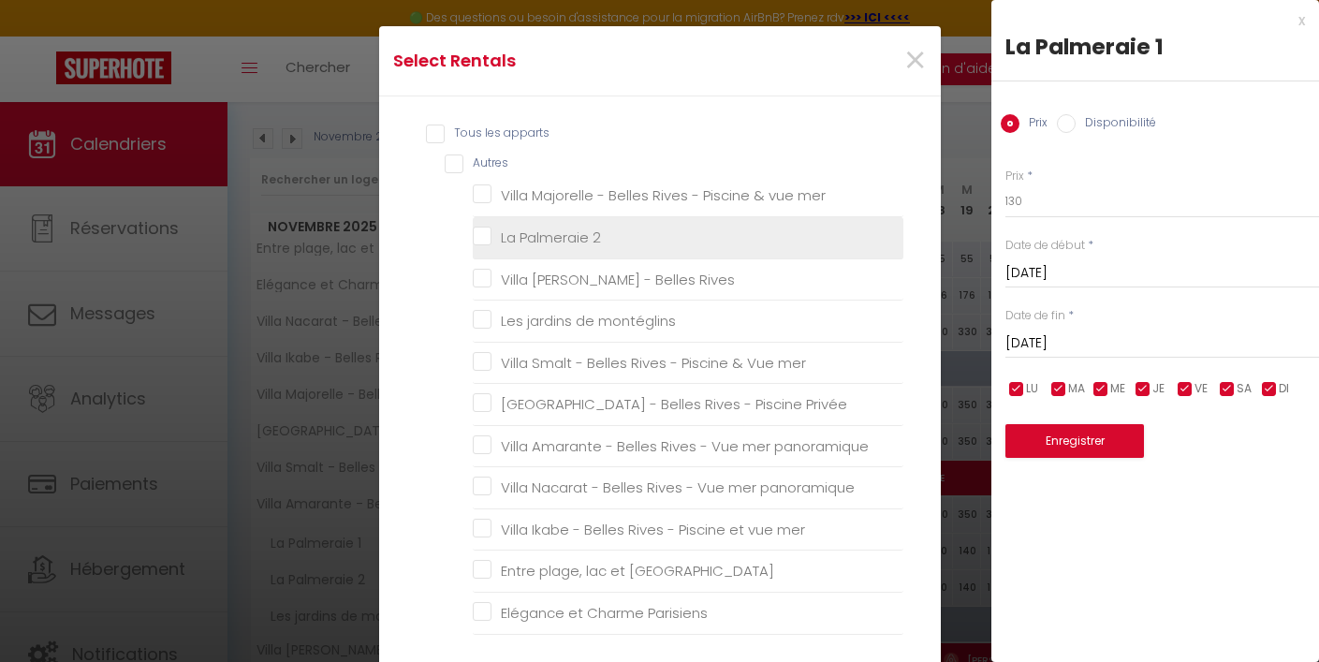
click at [487, 233] on 2 "La Palmeraie 2" at bounding box center [688, 237] width 431 height 19
checkbox 2 "true"
checkbox mer "false"
checkbox Rives "false"
checkbox montéglins "false"
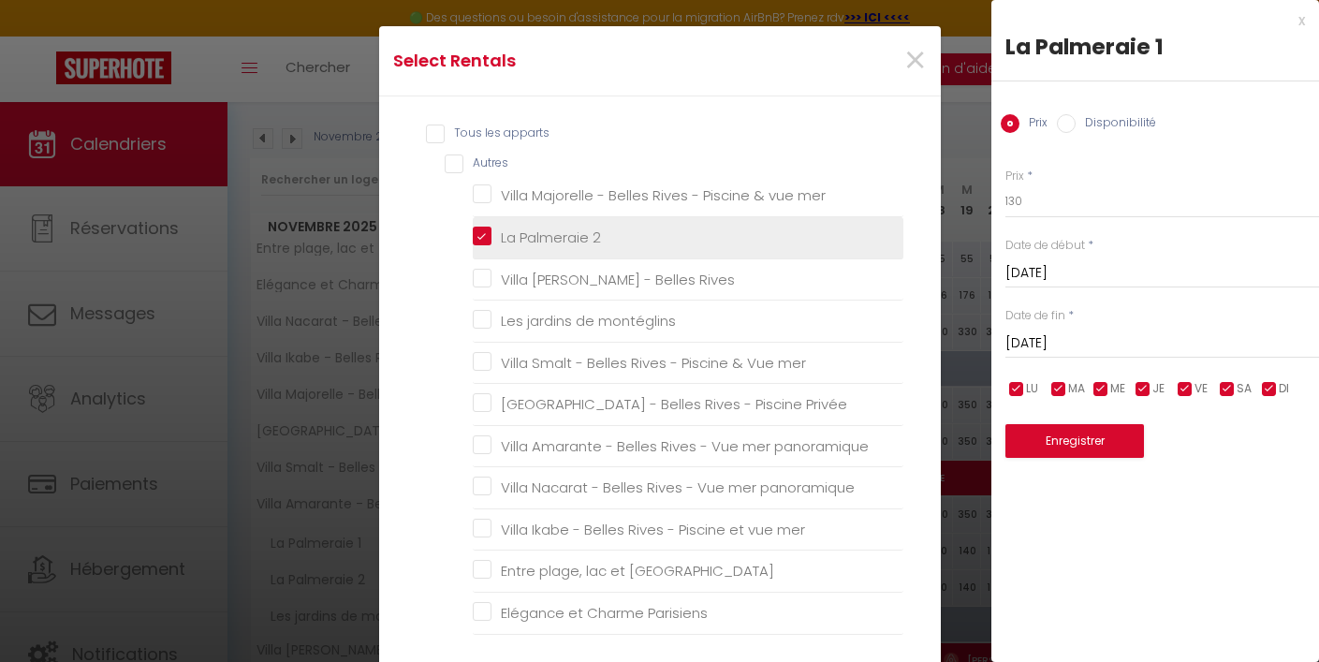
checkbox mer "false"
checkbox Privée "false"
checkbox panoramique "false"
checkbox mer "false"
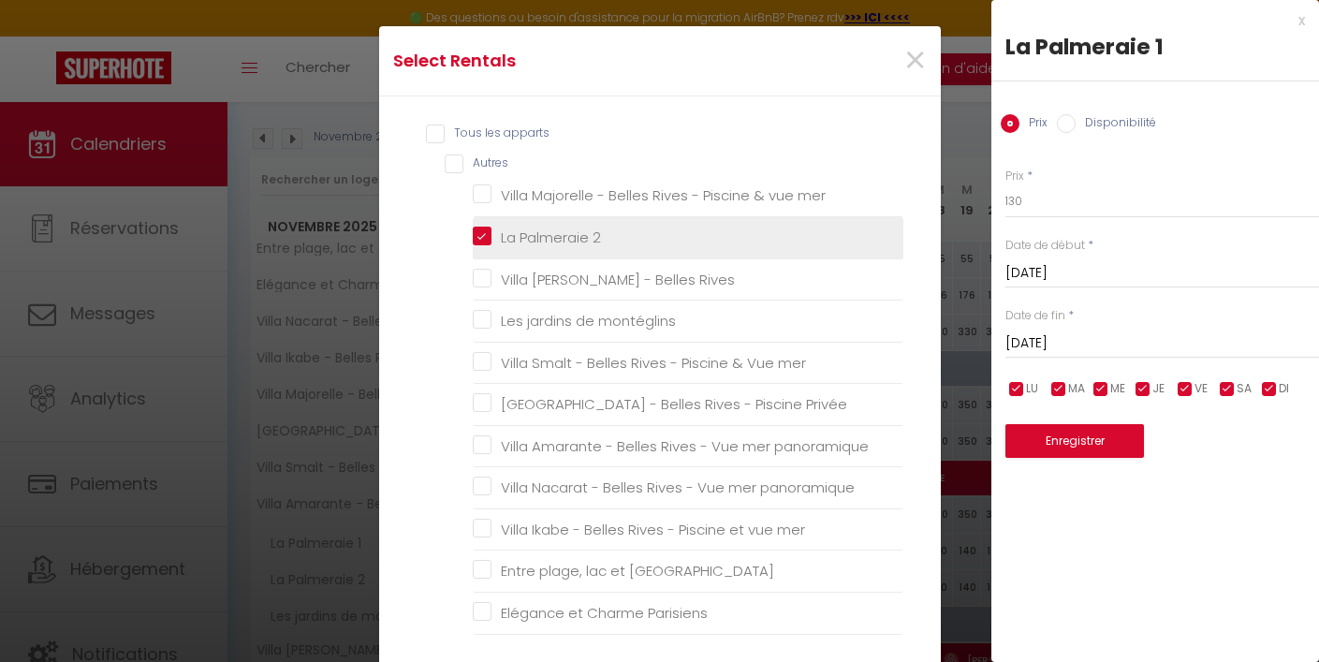
checkbox d\'Yvoire "false"
checkbox Parisiens "false"
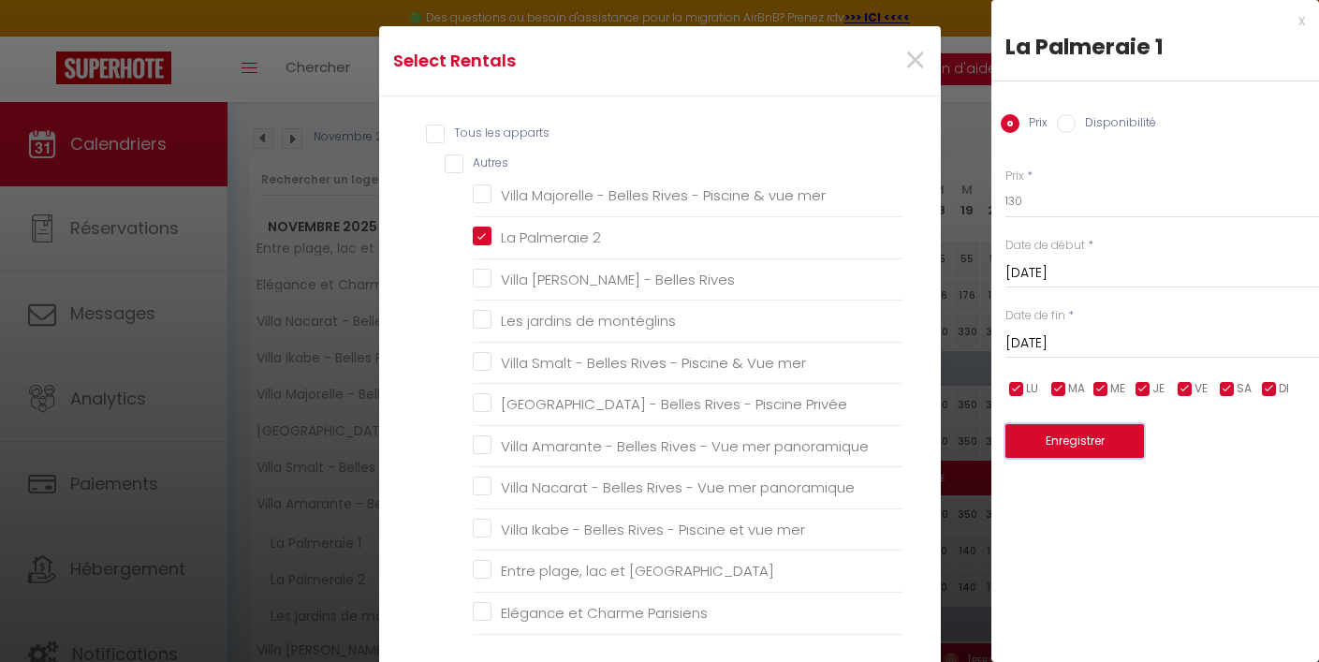
click at [1052, 444] on button "Enregistrer" at bounding box center [1075, 441] width 139 height 34
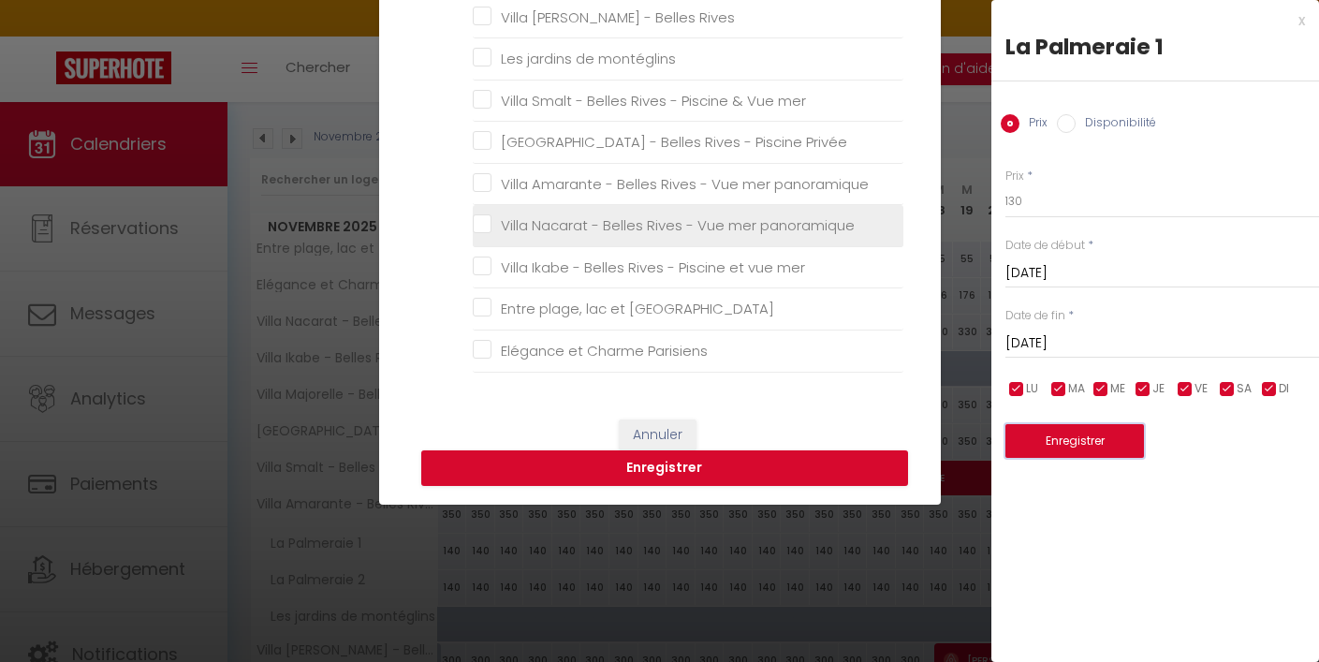
scroll to position [291, 0]
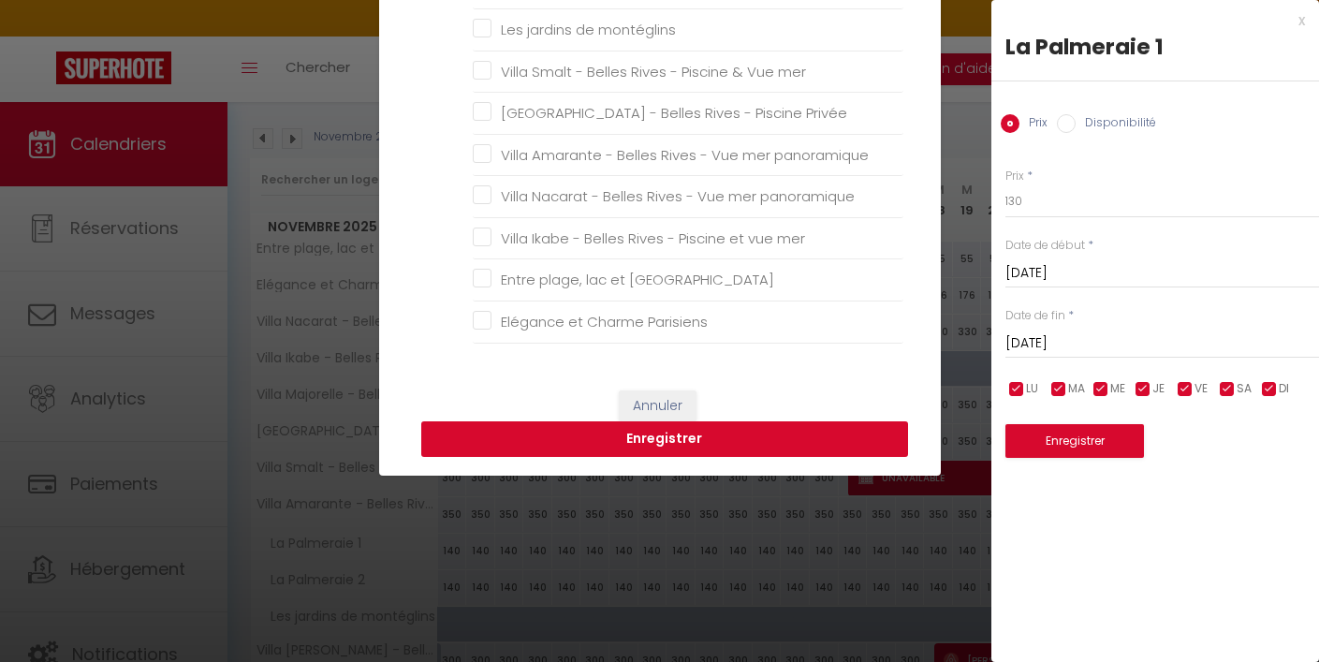
click at [786, 433] on button "Enregistrer" at bounding box center [664, 439] width 487 height 36
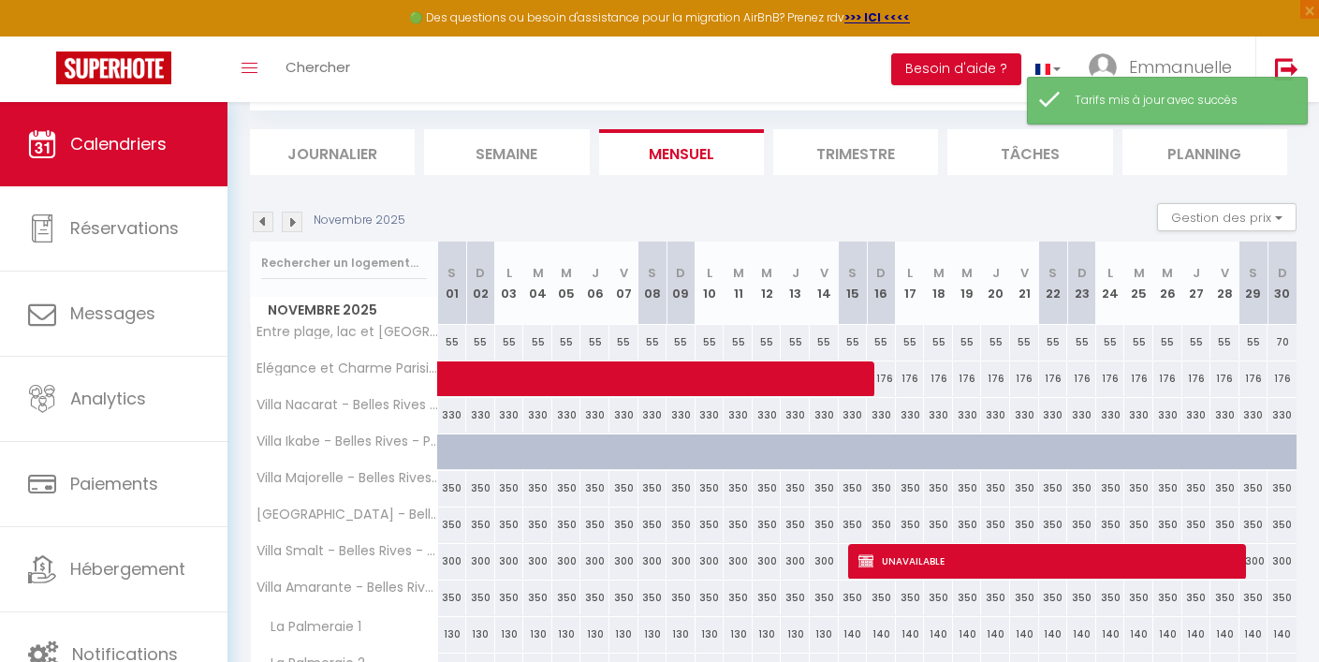
scroll to position [185, 0]
